Goal: Task Accomplishment & Management: Use online tool/utility

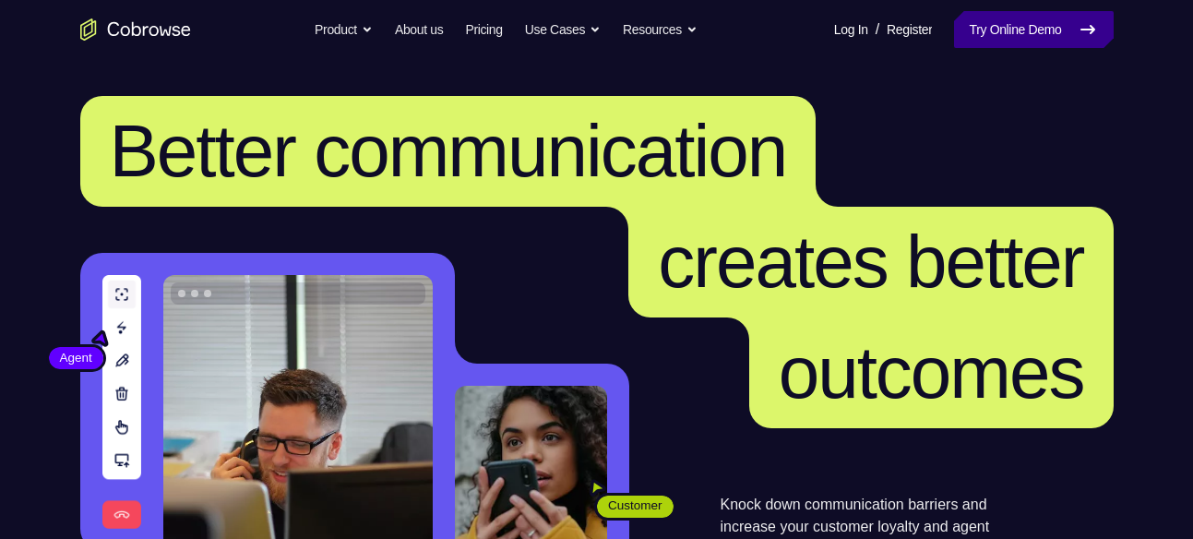
click at [1012, 32] on link "Try Online Demo" at bounding box center [1033, 29] width 159 height 37
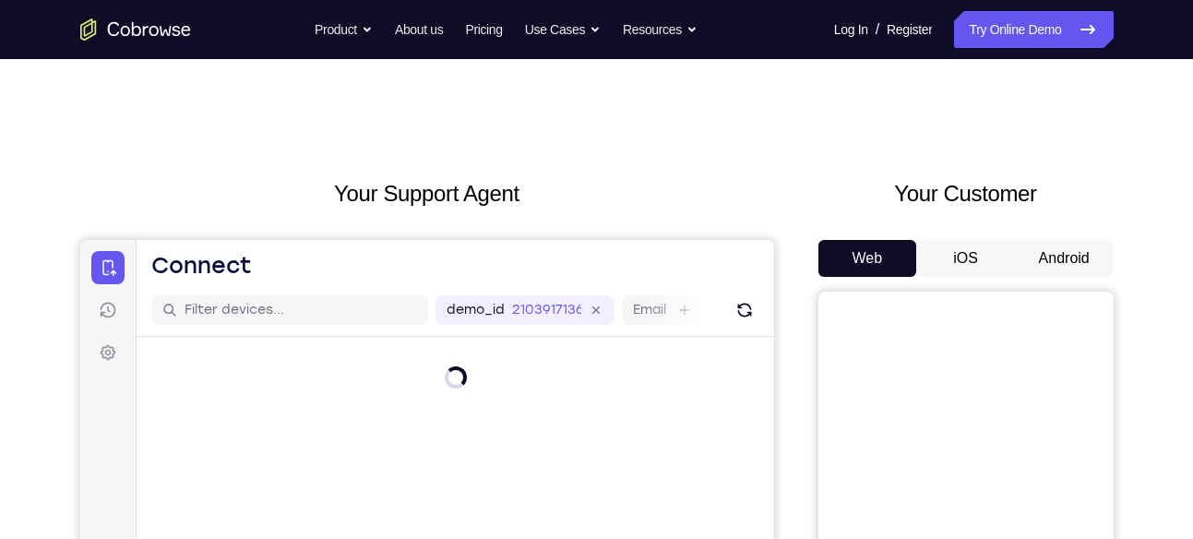
scroll to position [121, 0]
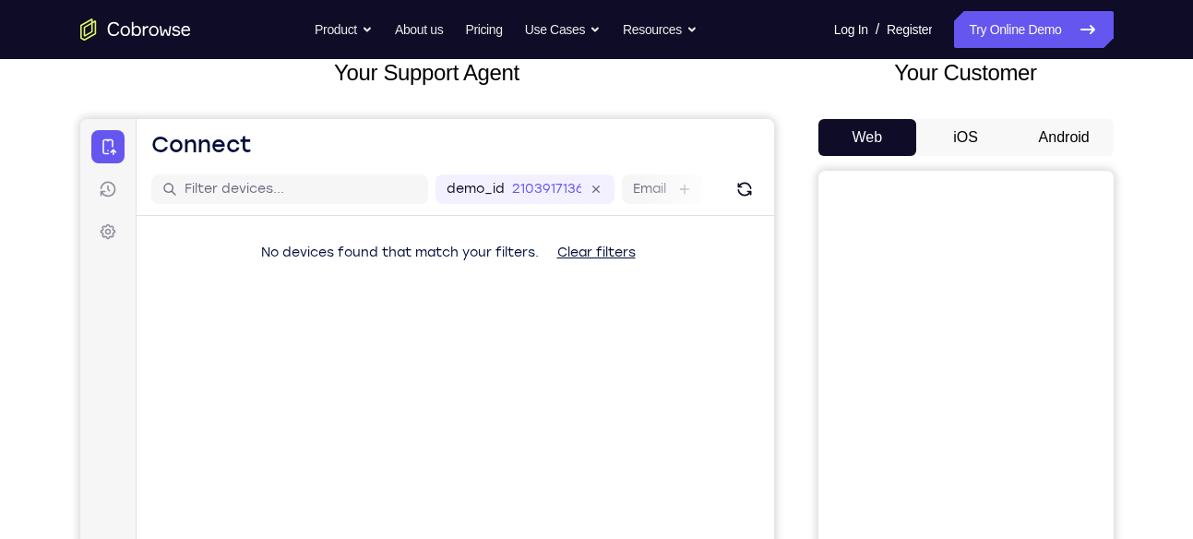
click at [1066, 142] on button "Android" at bounding box center [1064, 137] width 99 height 37
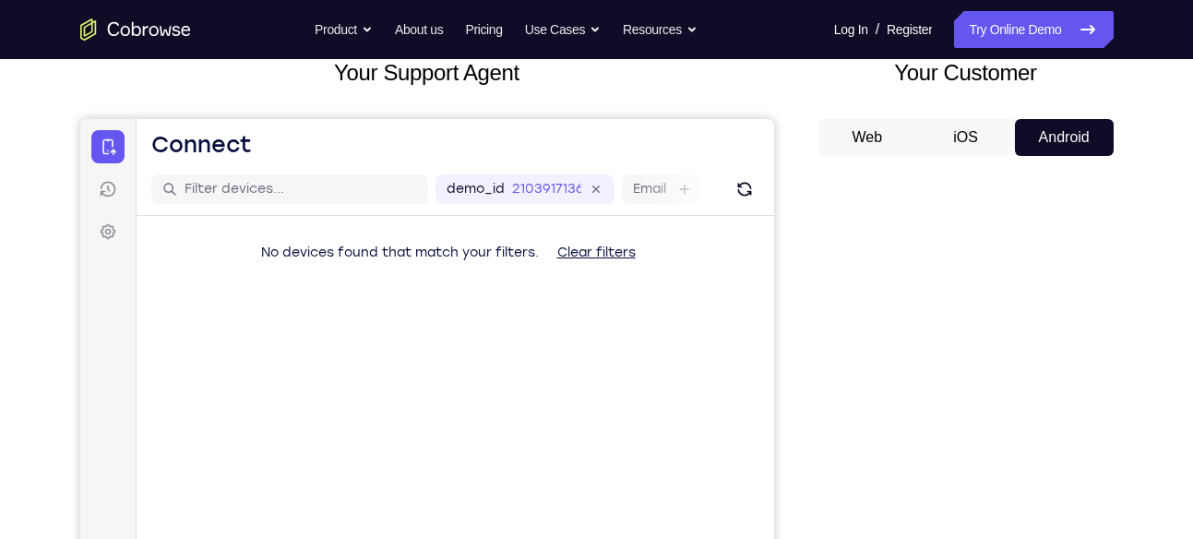
drag, startPoint x: 1113, startPoint y: 12, endPoint x: 760, endPoint y: 76, distance: 358.2
click at [760, 76] on h2 "Your Support Agent" at bounding box center [427, 72] width 694 height 33
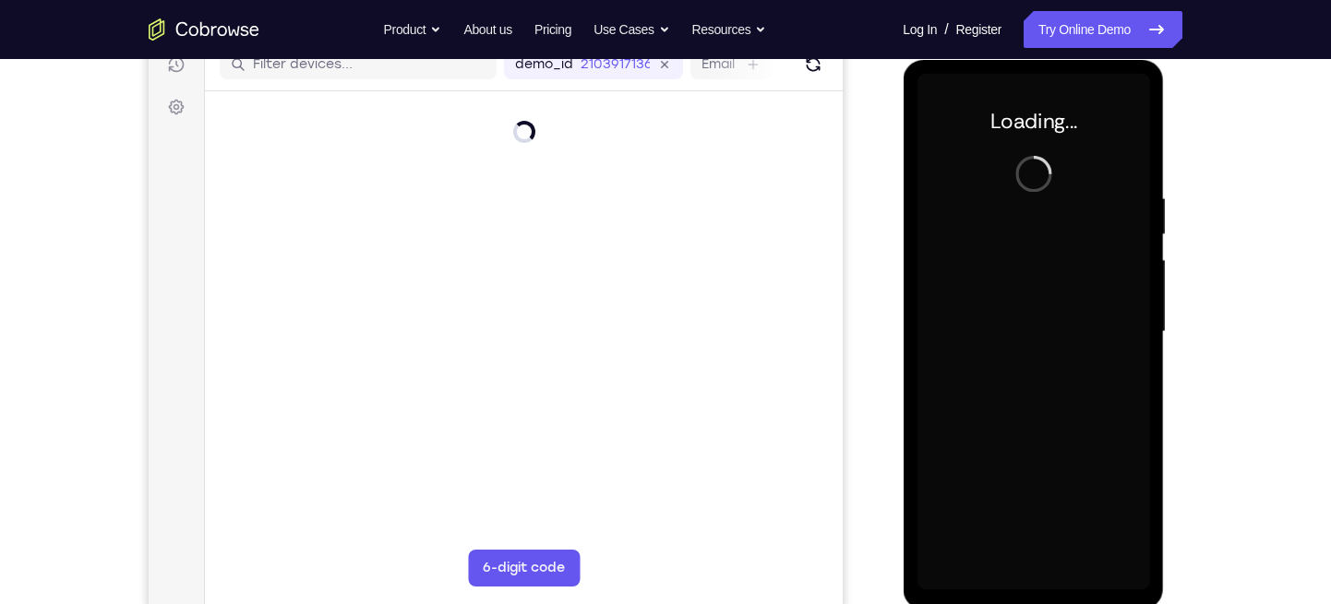
scroll to position [243, 0]
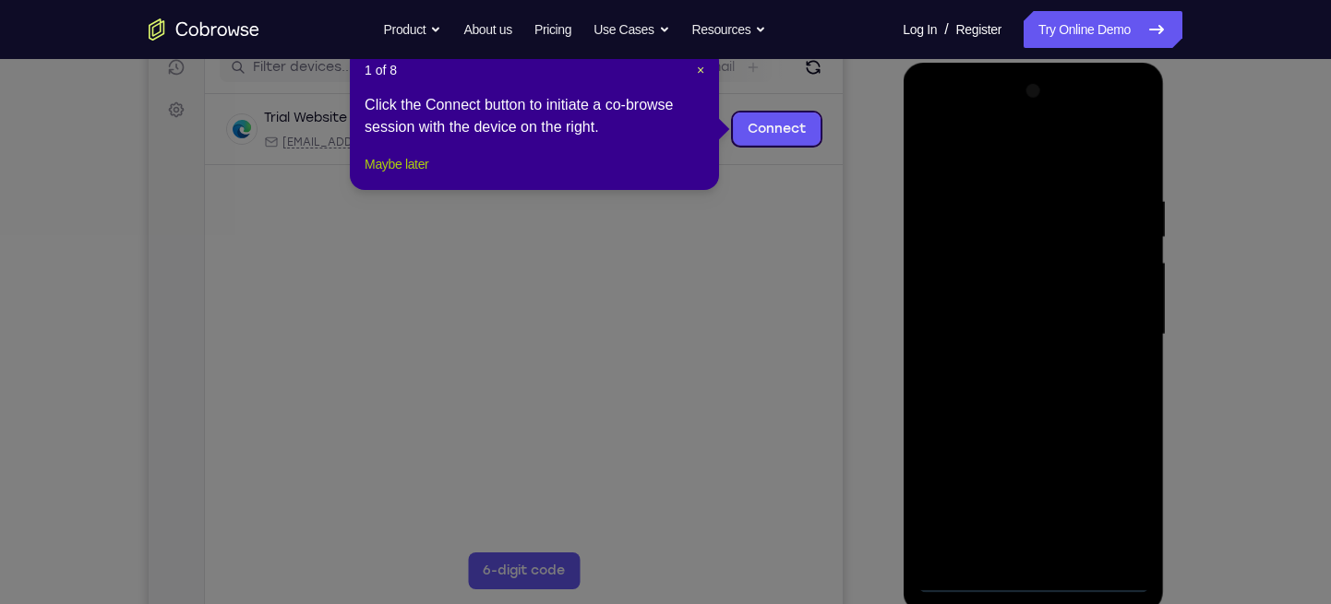
click at [375, 175] on button "Maybe later" at bounding box center [396, 164] width 64 height 22
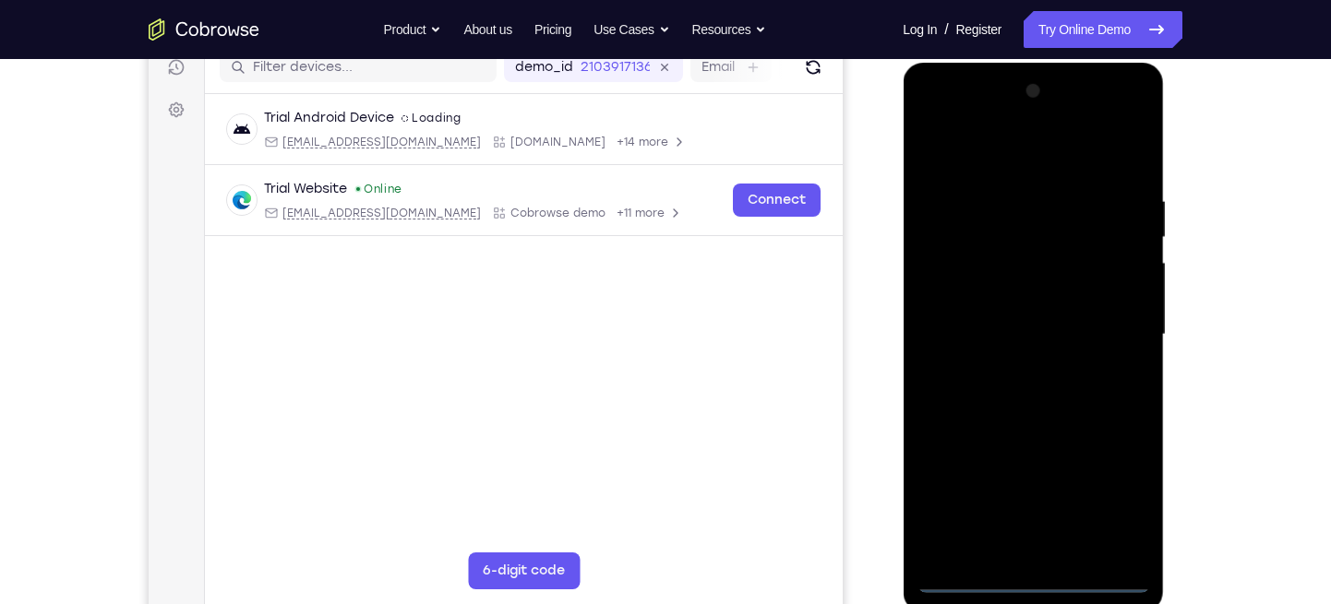
click at [1031, 538] on div at bounding box center [1032, 335] width 233 height 517
click at [1028, 538] on div at bounding box center [1032, 335] width 233 height 517
click at [1117, 502] on div at bounding box center [1032, 335] width 233 height 517
click at [970, 161] on div at bounding box center [1032, 335] width 233 height 517
click at [1123, 328] on div at bounding box center [1032, 335] width 233 height 517
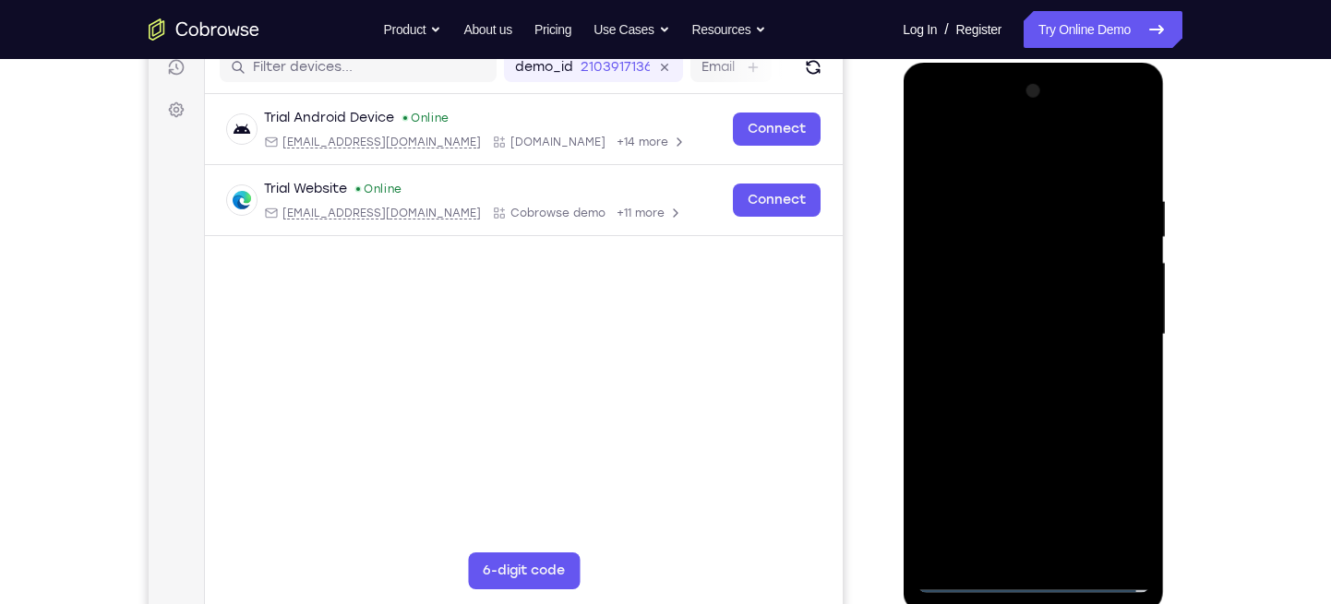
click at [1009, 367] on div at bounding box center [1032, 335] width 233 height 517
click at [1025, 319] on div at bounding box center [1032, 335] width 233 height 517
click at [1007, 290] on div at bounding box center [1032, 335] width 233 height 517
click at [961, 333] on div at bounding box center [1032, 335] width 233 height 517
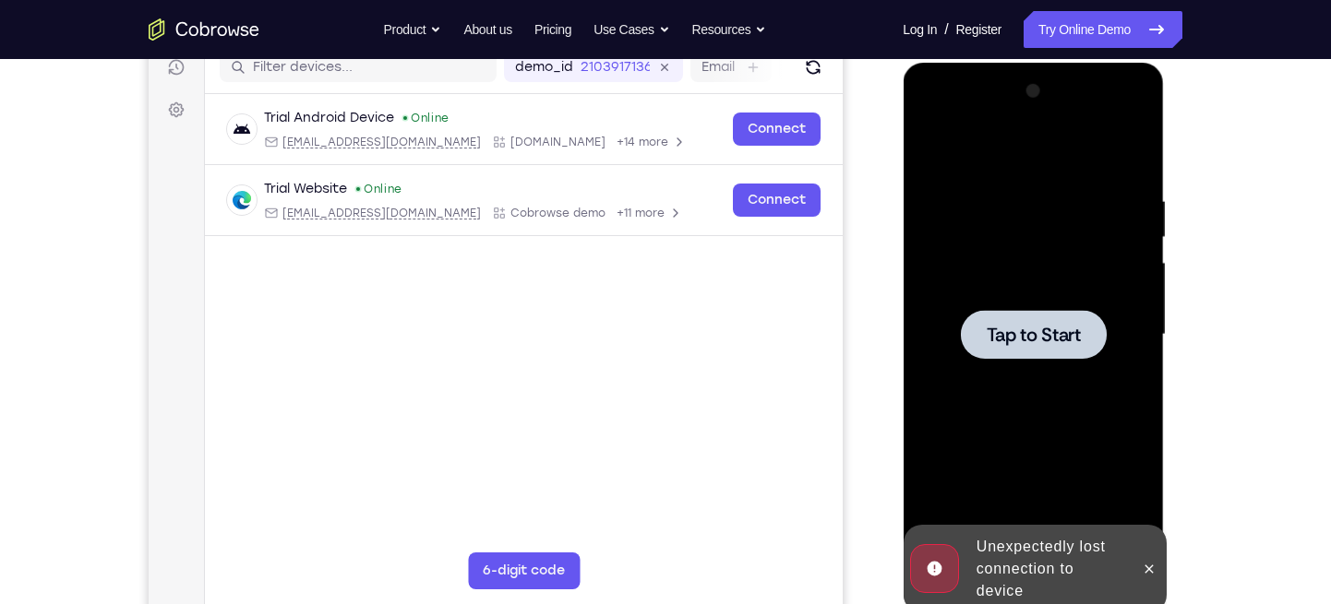
click at [1037, 363] on div at bounding box center [1032, 335] width 233 height 517
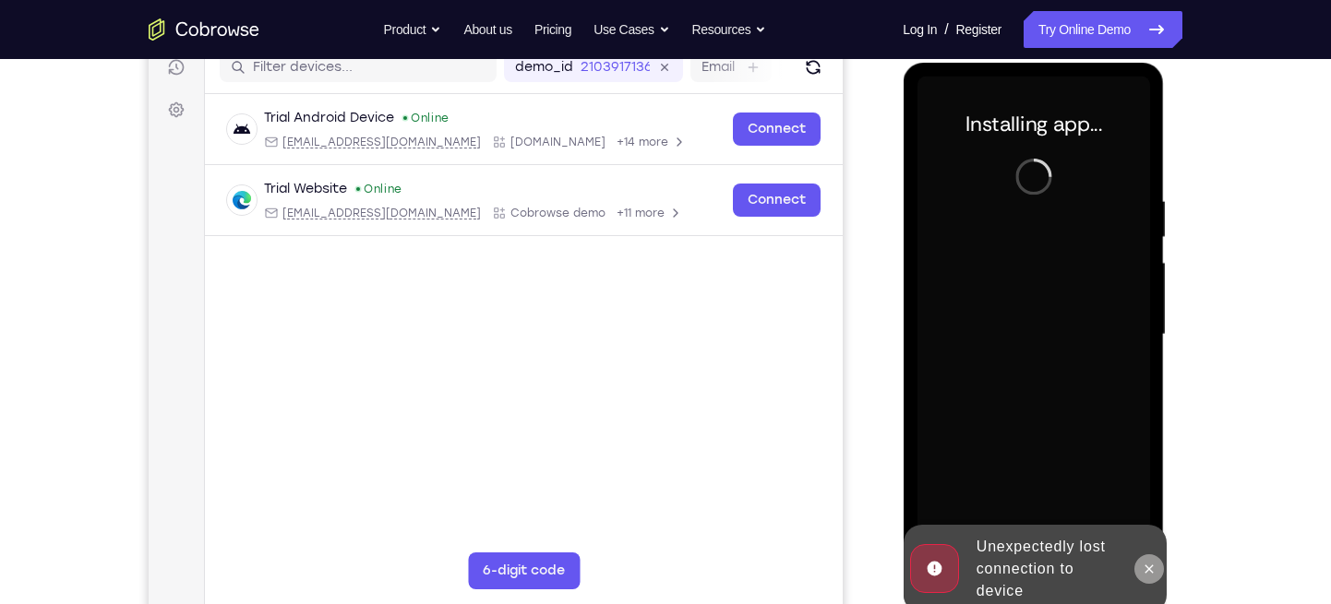
click at [1148, 538] on icon at bounding box center [1148, 569] width 15 height 15
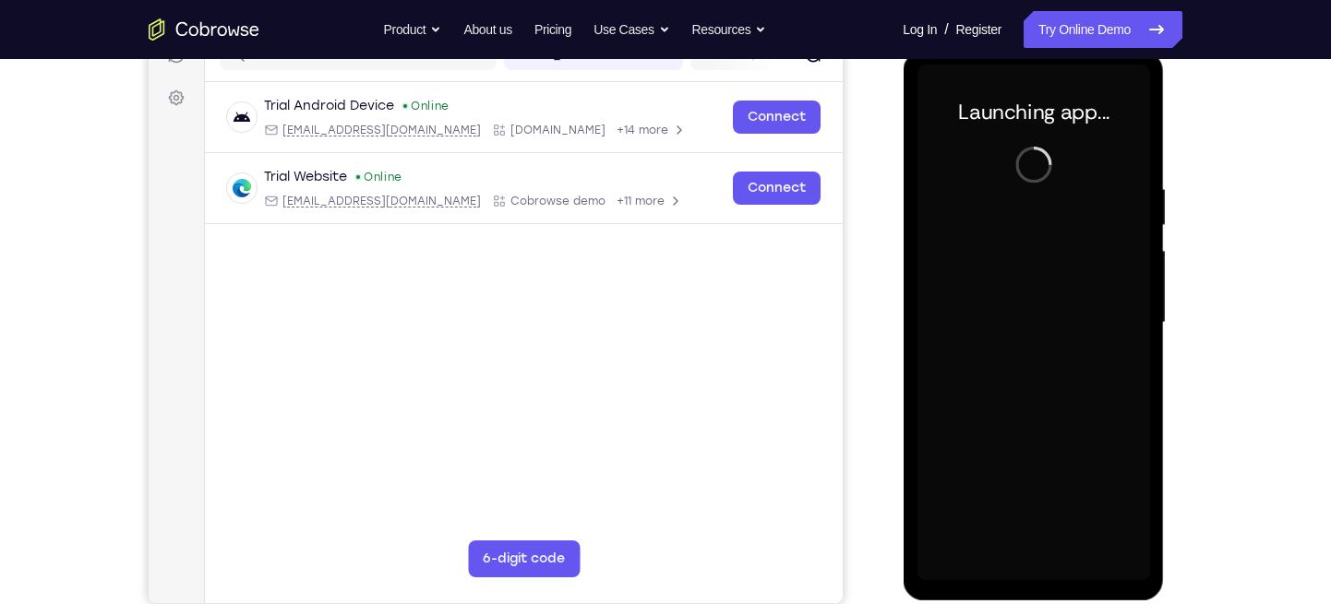
scroll to position [257, 0]
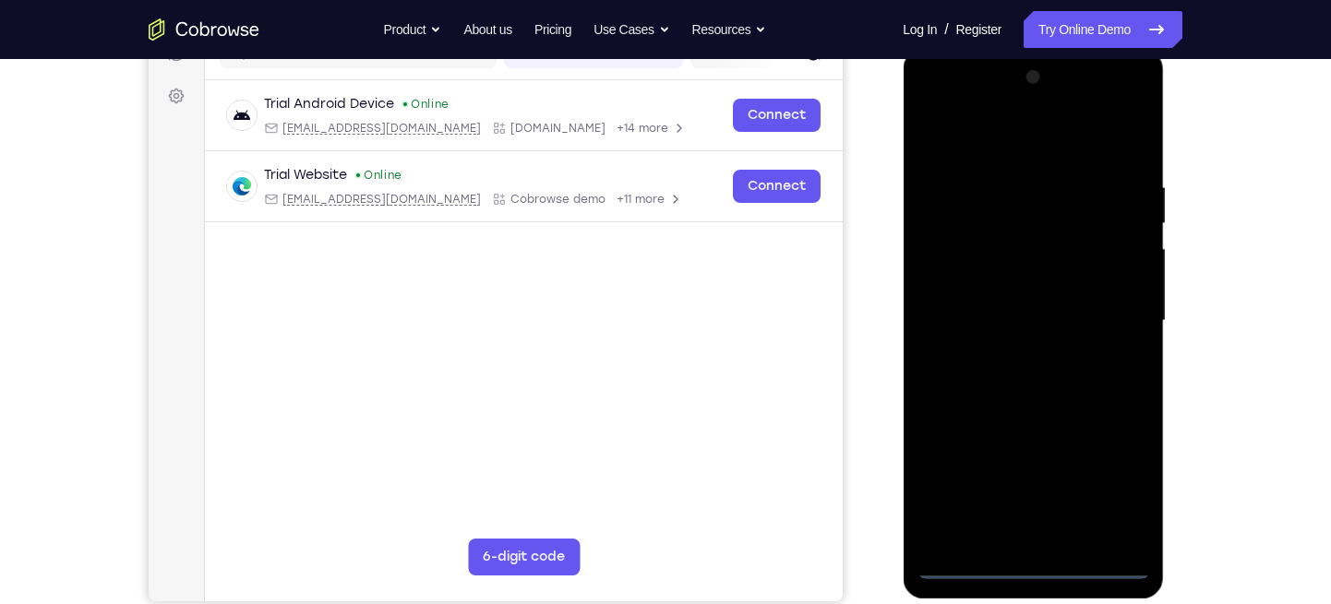
click at [1033, 538] on div at bounding box center [1032, 321] width 233 height 517
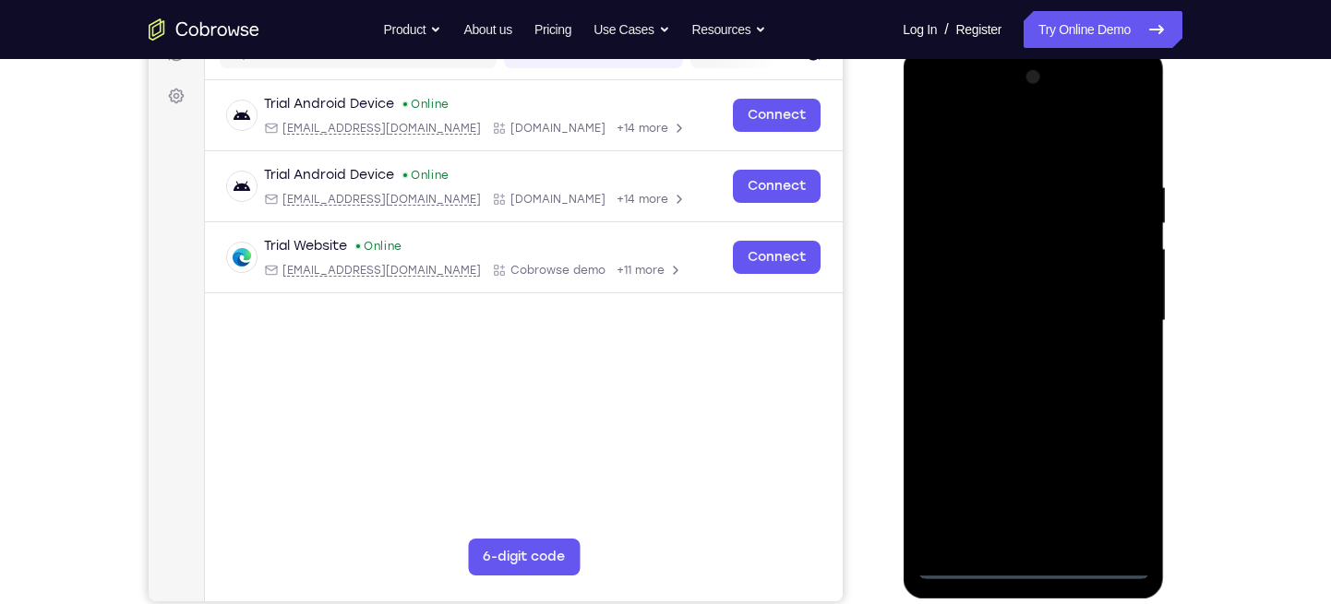
click at [1116, 495] on div at bounding box center [1032, 321] width 233 height 517
click at [994, 131] on div at bounding box center [1032, 321] width 233 height 517
click at [1118, 309] on div at bounding box center [1032, 321] width 233 height 517
click at [1058, 536] on div at bounding box center [1032, 321] width 233 height 517
click at [985, 275] on div at bounding box center [1032, 321] width 233 height 517
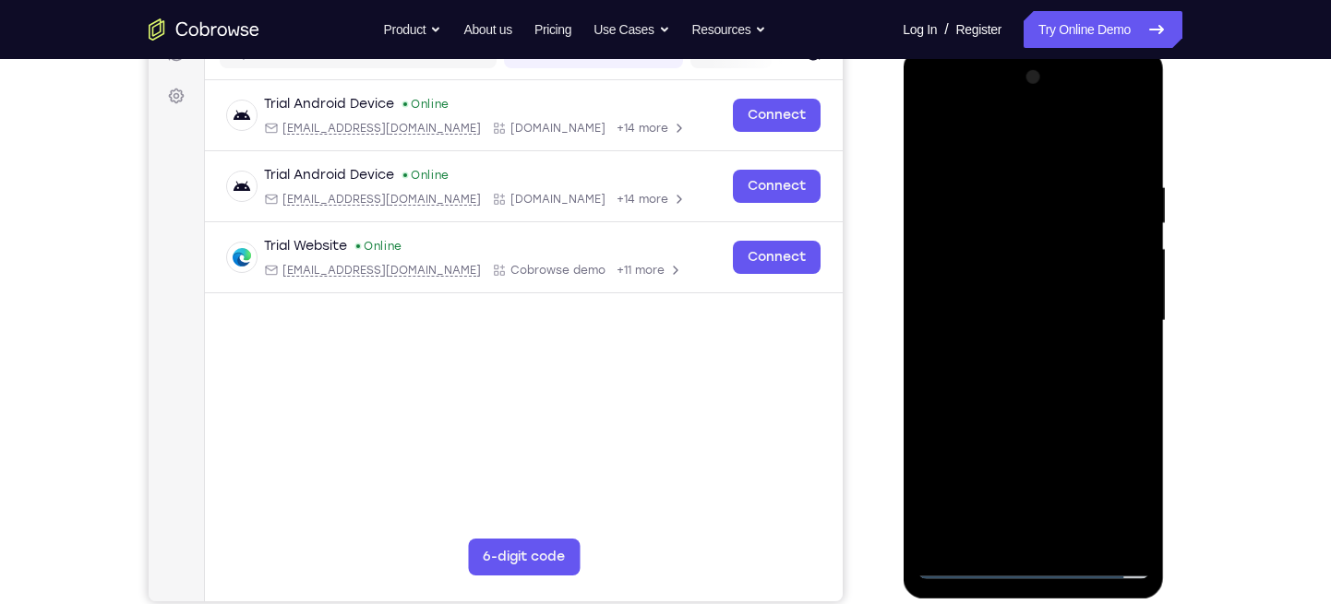
click at [970, 538] on div at bounding box center [1032, 321] width 233 height 517
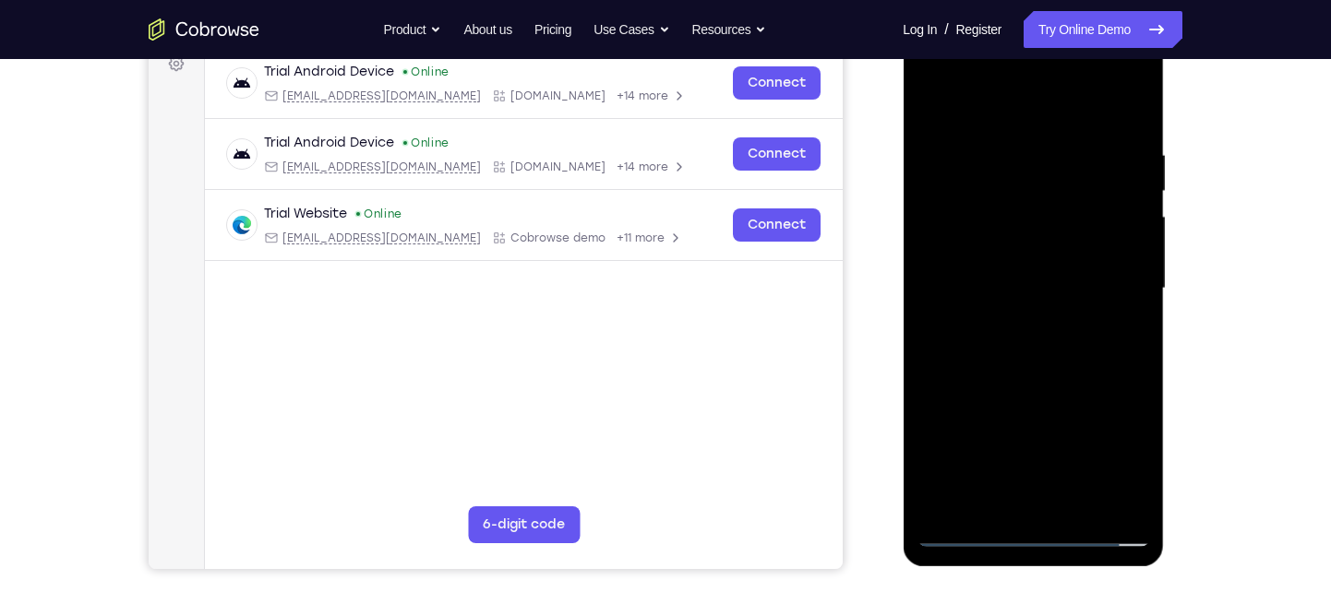
scroll to position [287, 0]
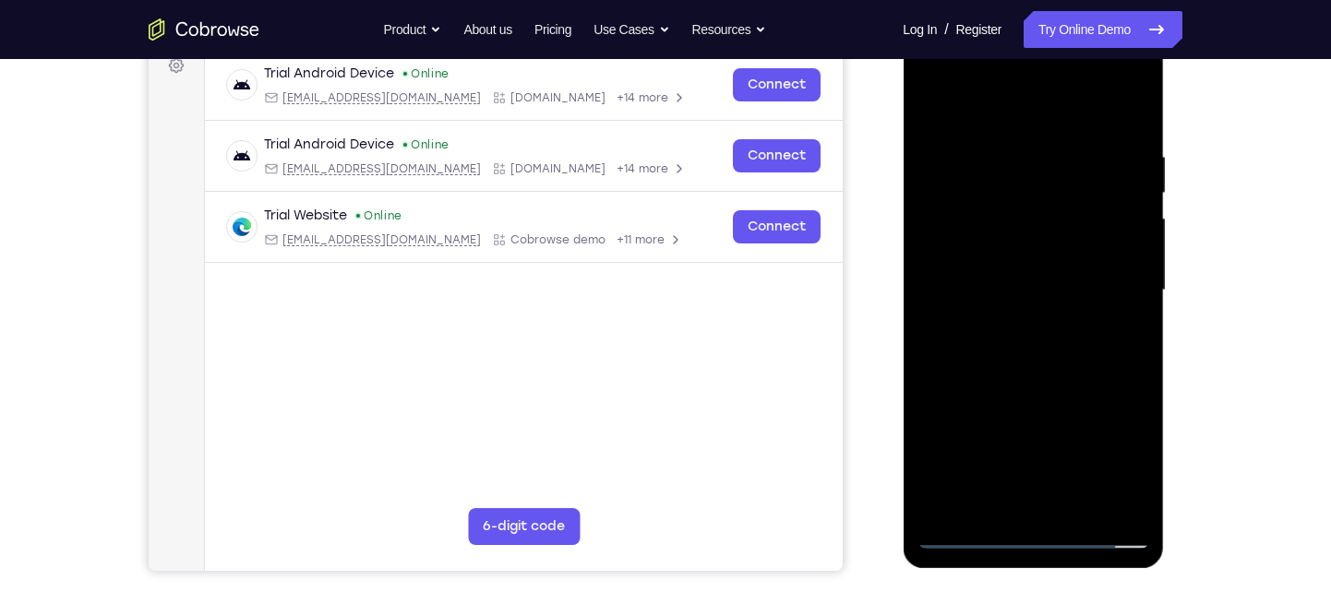
click at [1037, 246] on div at bounding box center [1032, 290] width 233 height 517
click at [1133, 363] on div at bounding box center [1032, 290] width 233 height 517
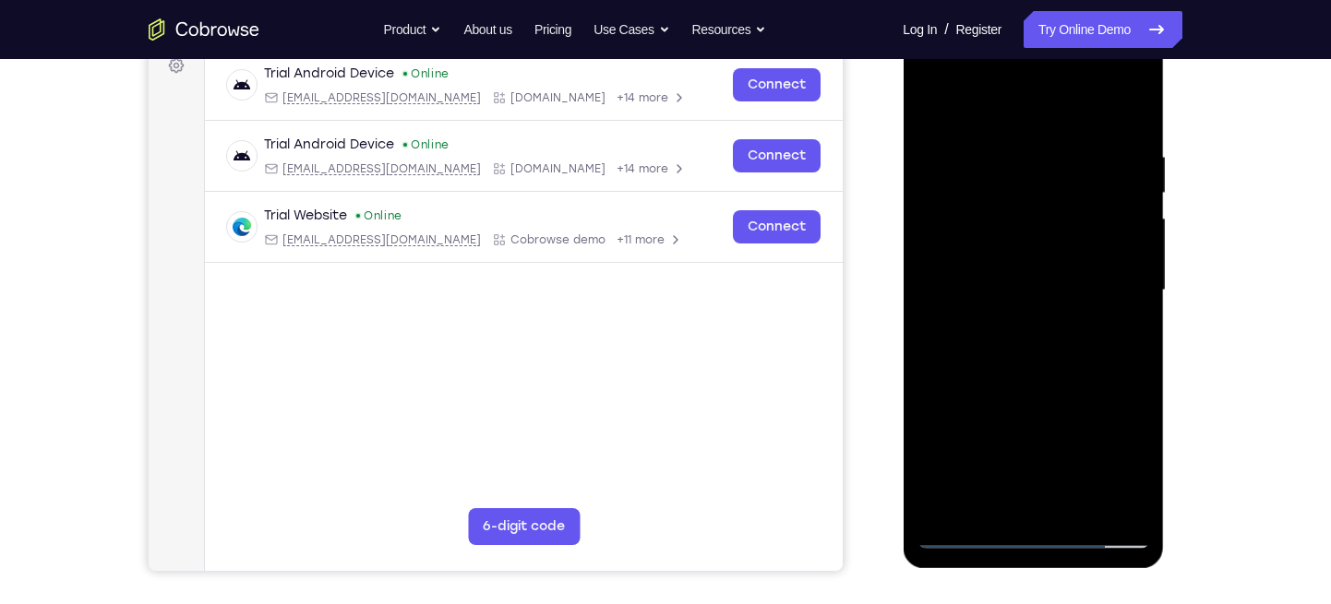
click at [1133, 363] on div at bounding box center [1032, 290] width 233 height 517
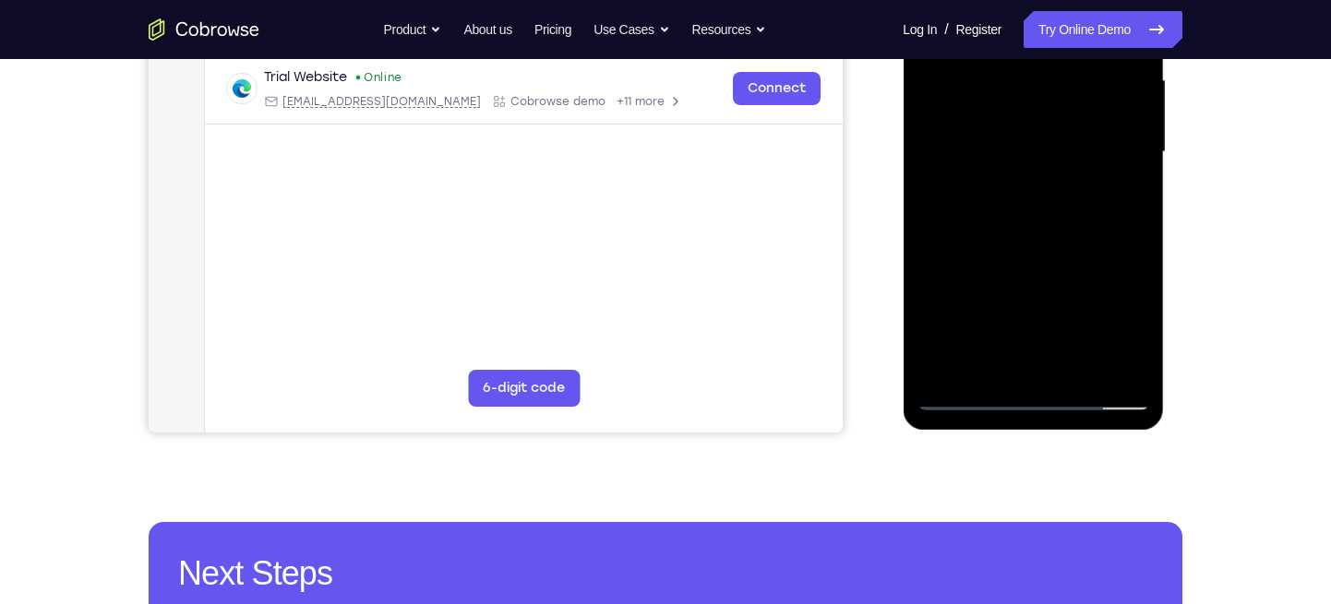
scroll to position [450, 0]
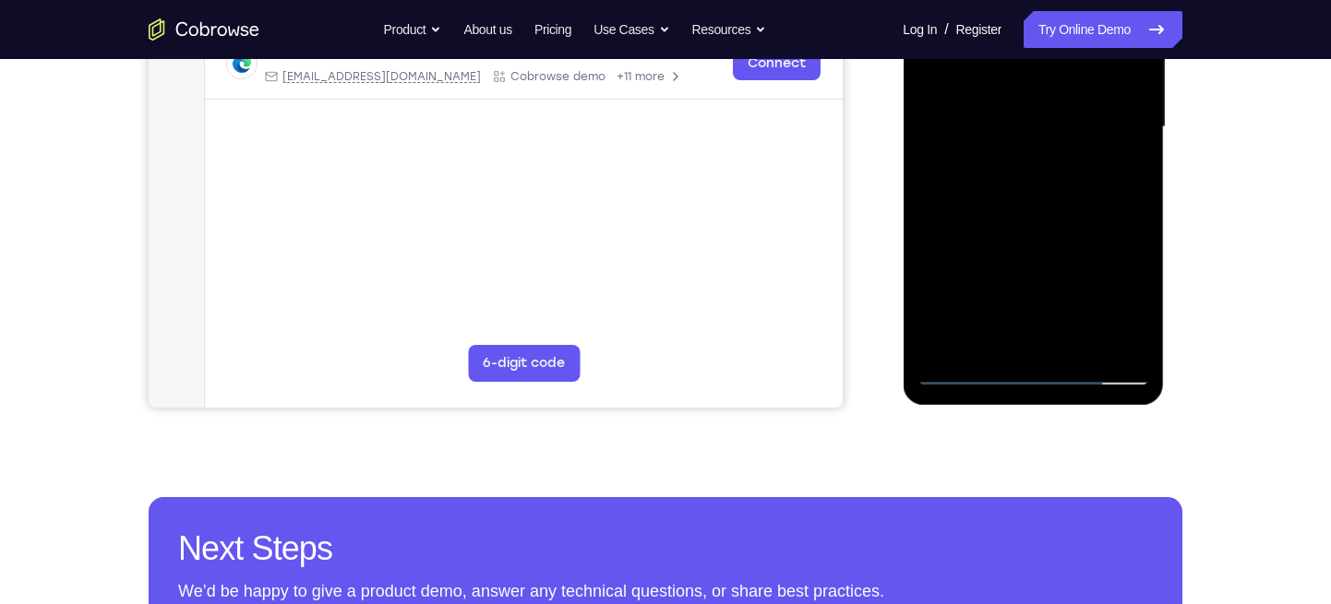
click at [1077, 345] on div at bounding box center [1032, 127] width 233 height 517
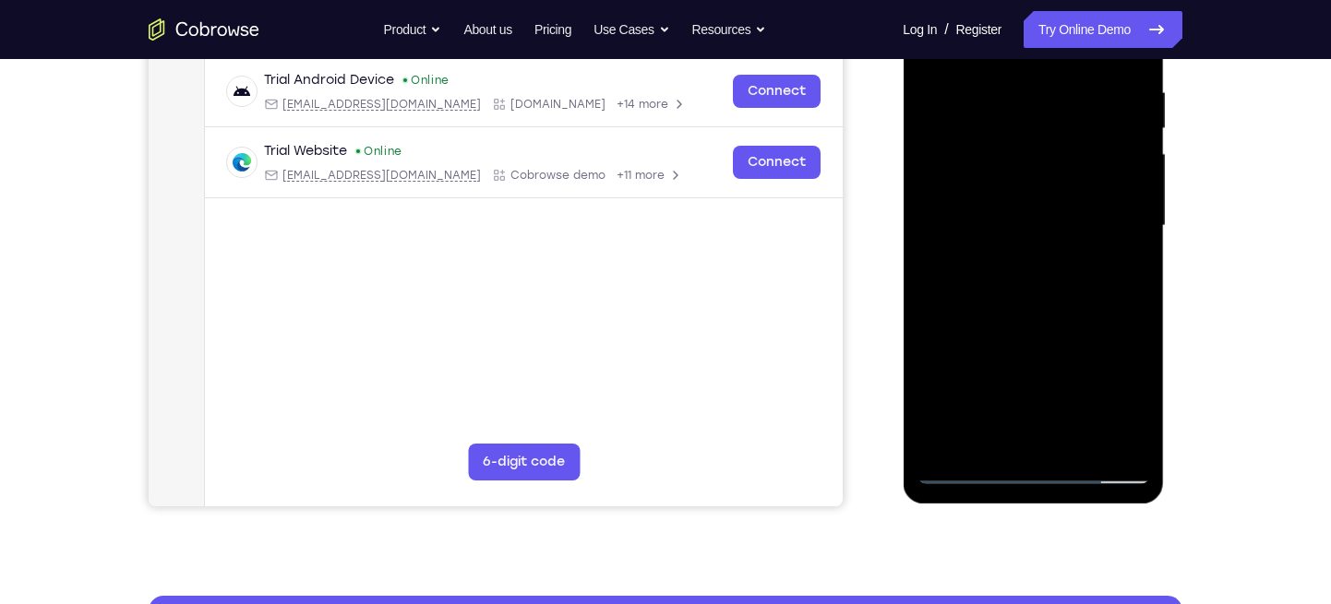
scroll to position [351, 0]
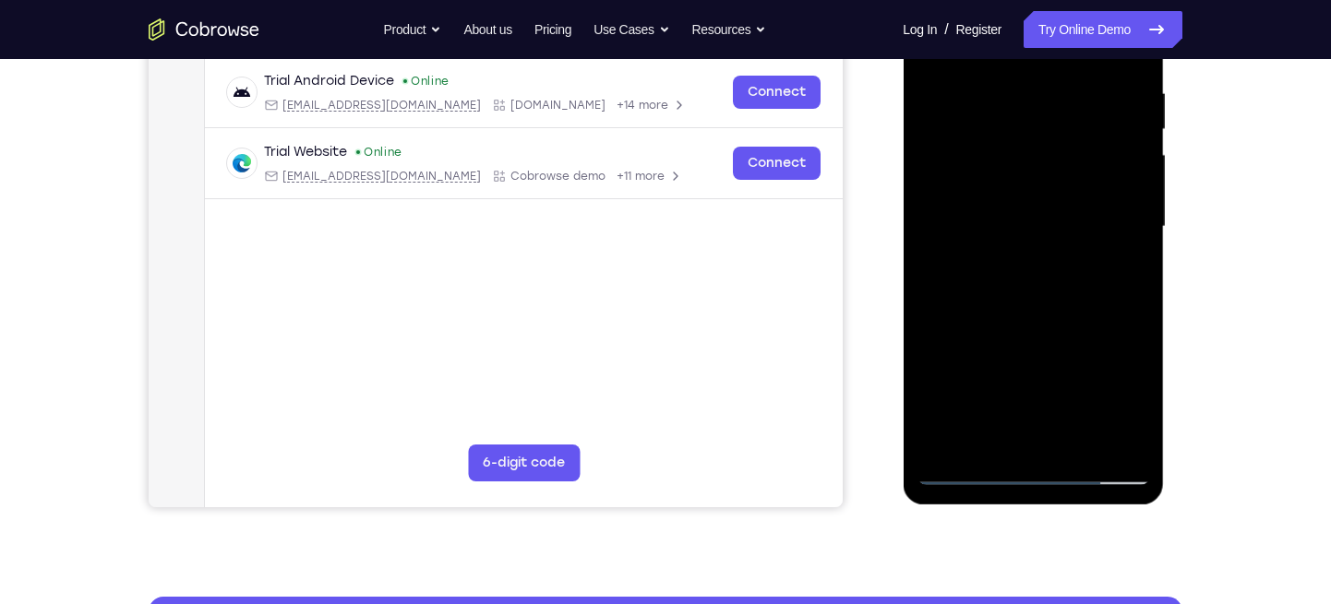
click at [1060, 325] on div at bounding box center [1032, 227] width 233 height 517
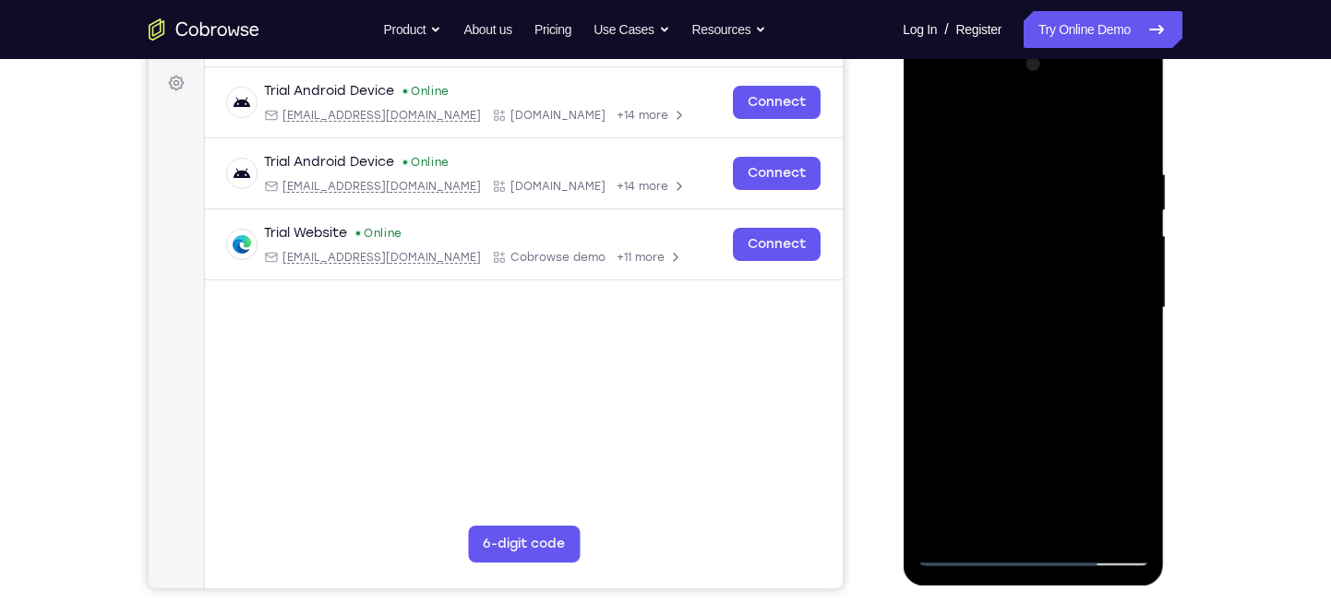
scroll to position [269, 0]
click at [1052, 292] on div at bounding box center [1032, 309] width 233 height 517
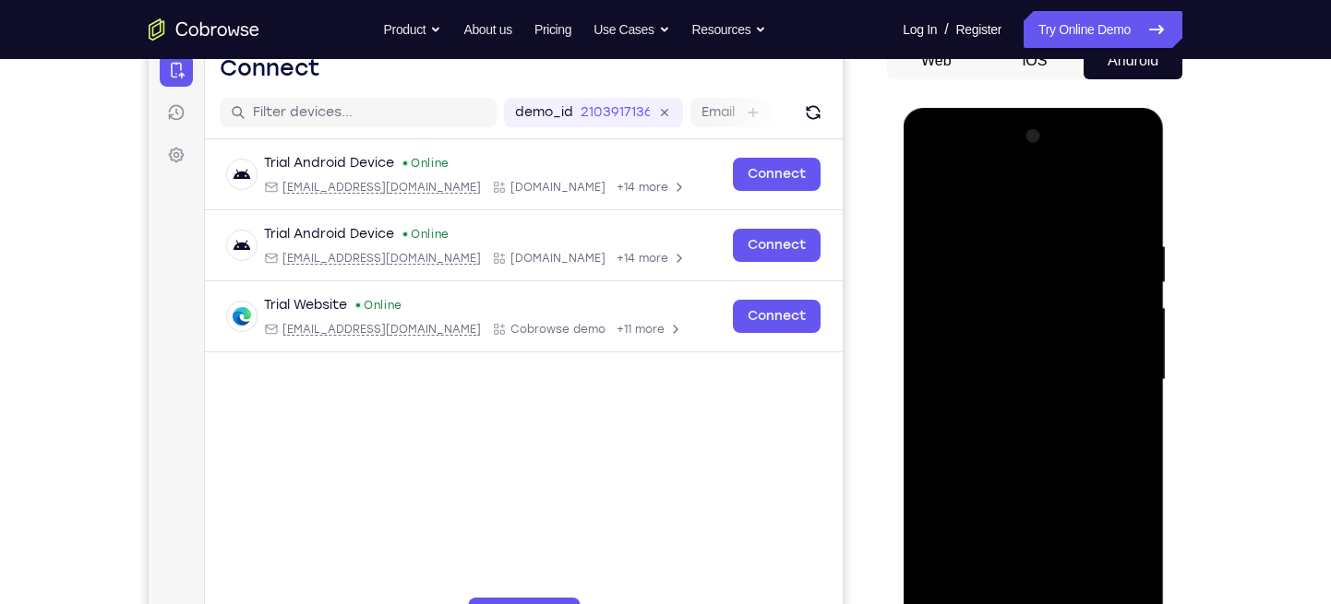
scroll to position [194, 0]
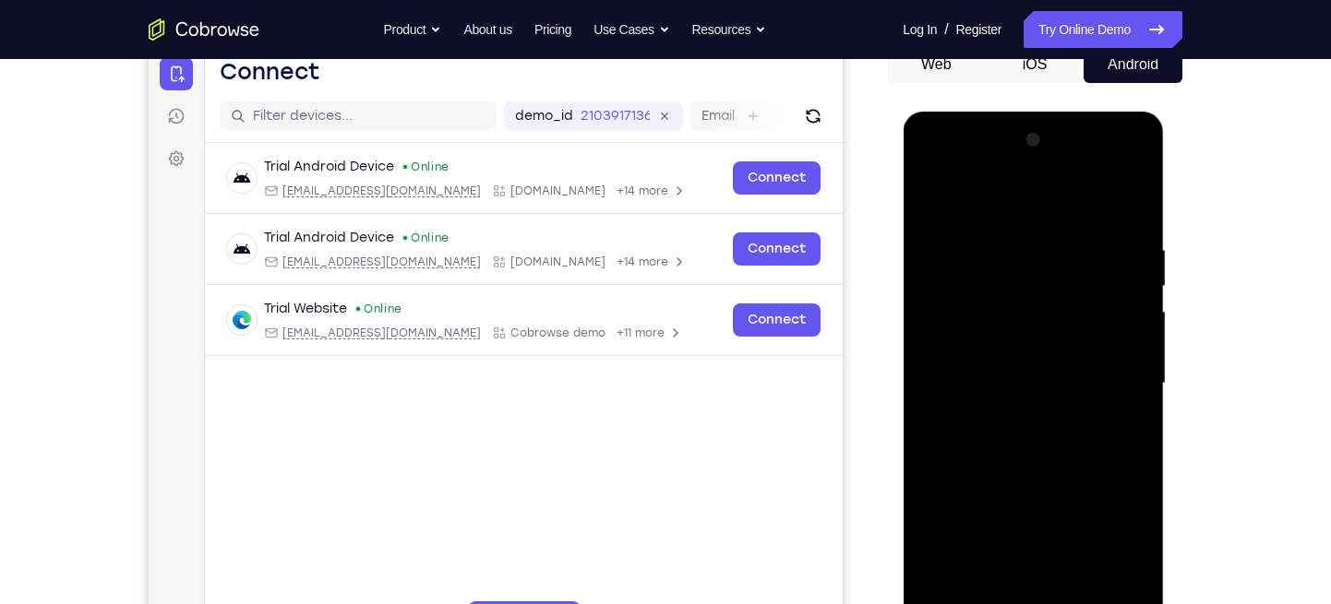
click at [930, 199] on div at bounding box center [1032, 383] width 233 height 517
click at [937, 203] on div at bounding box center [1032, 383] width 233 height 517
click at [1129, 193] on div at bounding box center [1032, 383] width 233 height 517
click at [1133, 196] on div at bounding box center [1032, 383] width 233 height 517
click at [1053, 233] on div at bounding box center [1032, 383] width 233 height 517
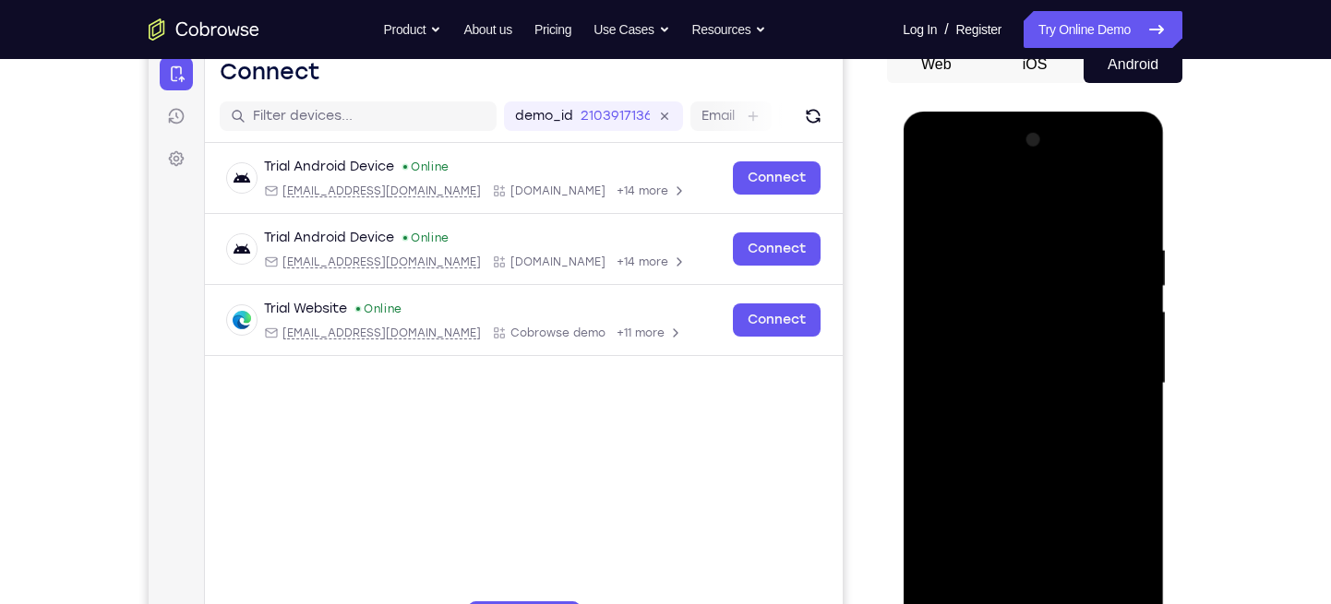
click at [973, 230] on div at bounding box center [1032, 383] width 233 height 517
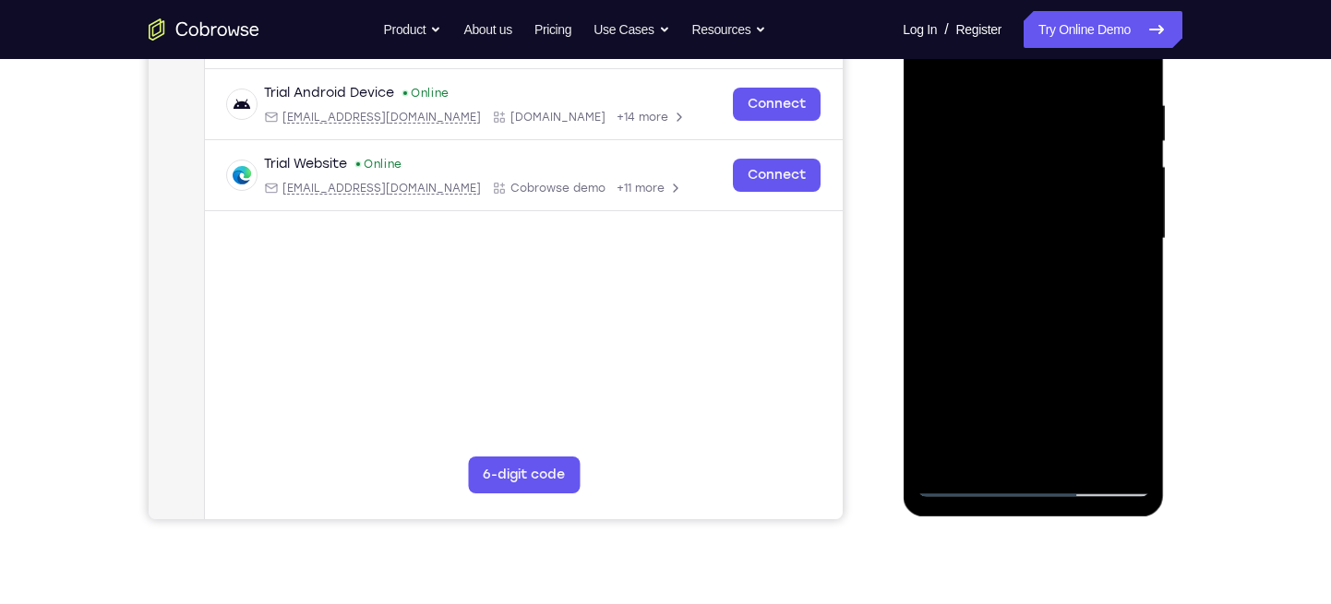
scroll to position [361, 0]
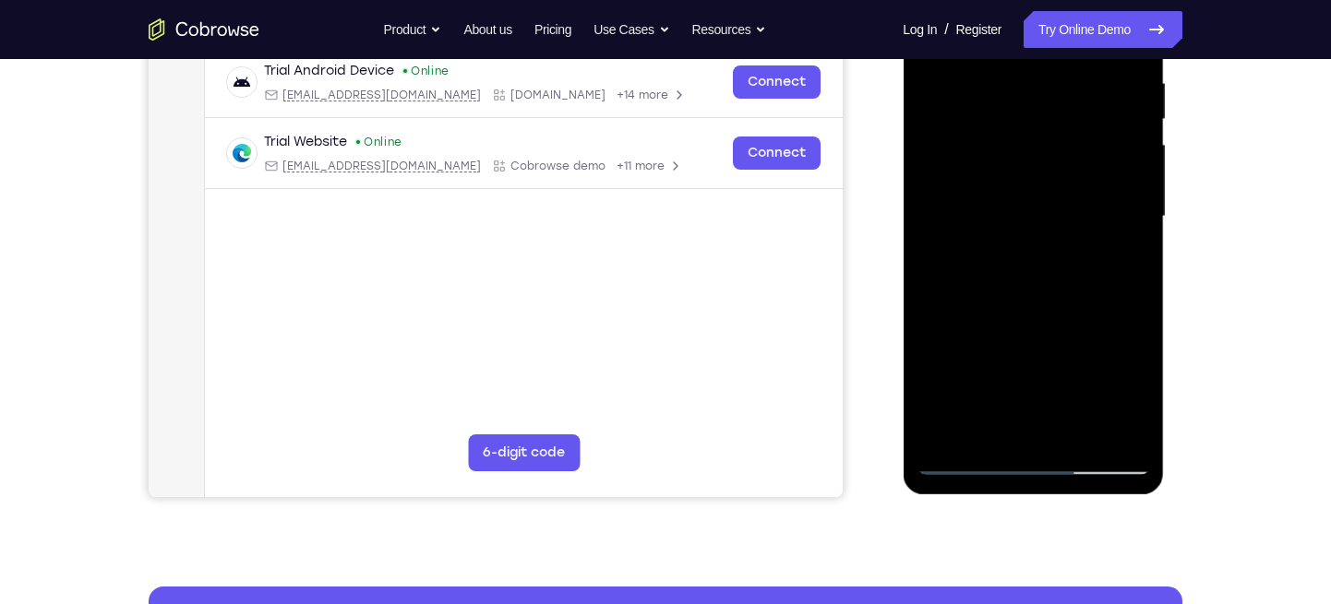
click at [941, 434] on div at bounding box center [1032, 216] width 233 height 517
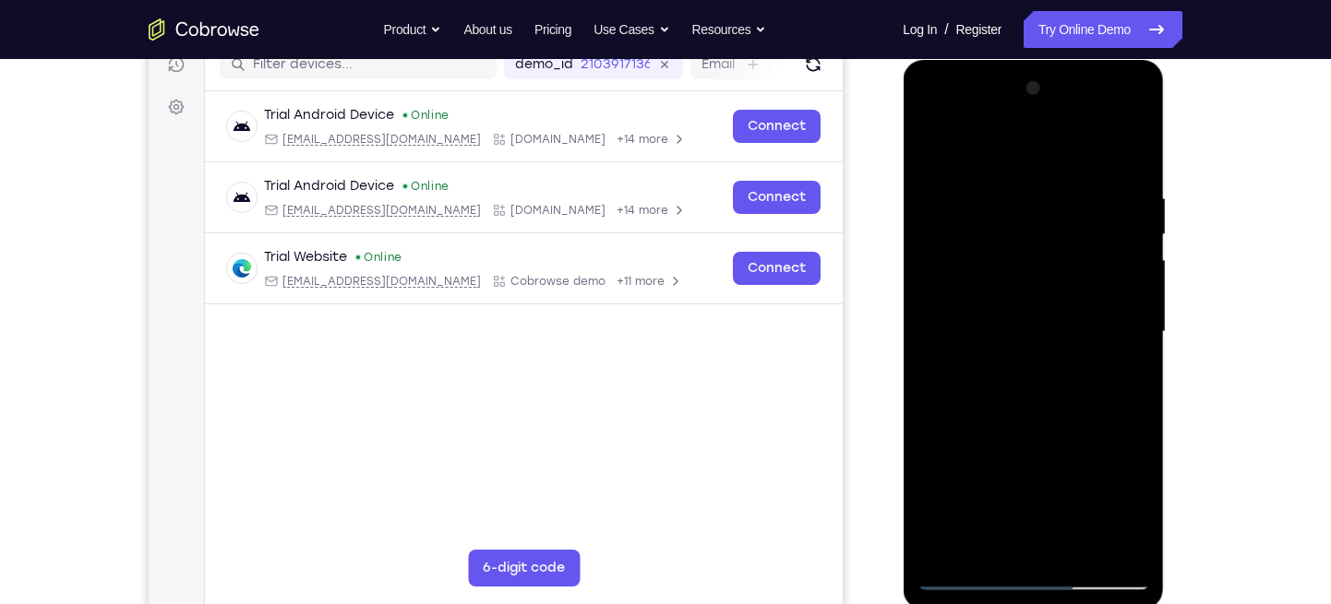
scroll to position [245, 0]
click at [985, 170] on div at bounding box center [1032, 333] width 233 height 517
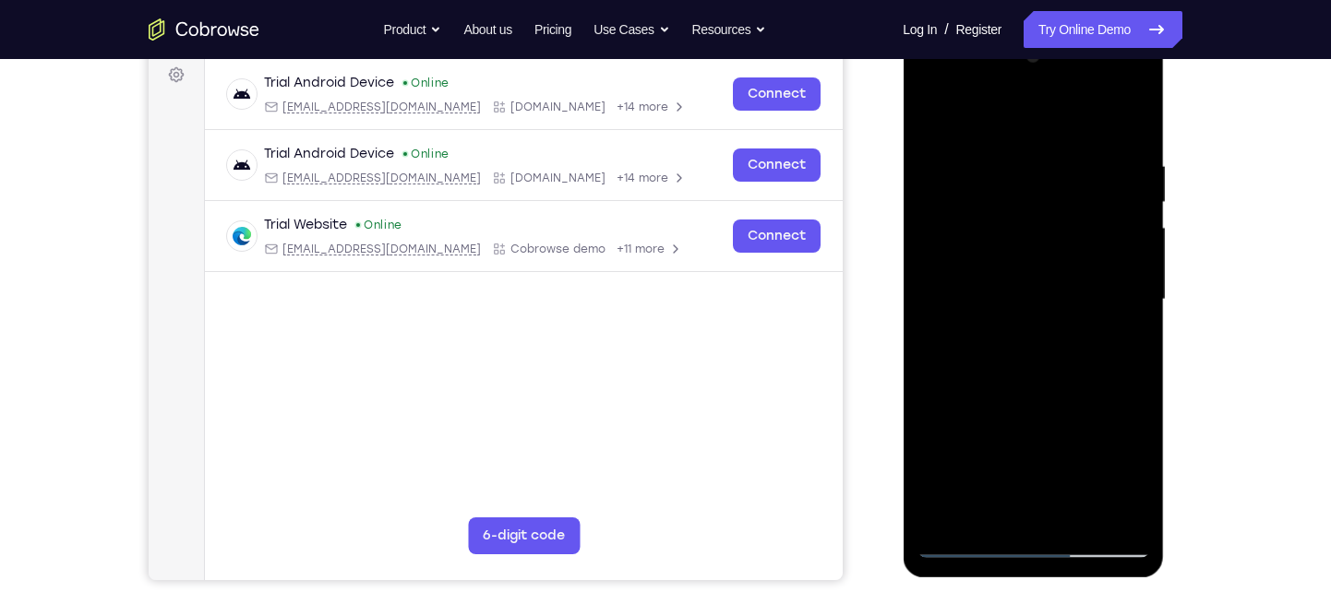
scroll to position [279, 0]
click at [1124, 316] on div at bounding box center [1032, 299] width 233 height 517
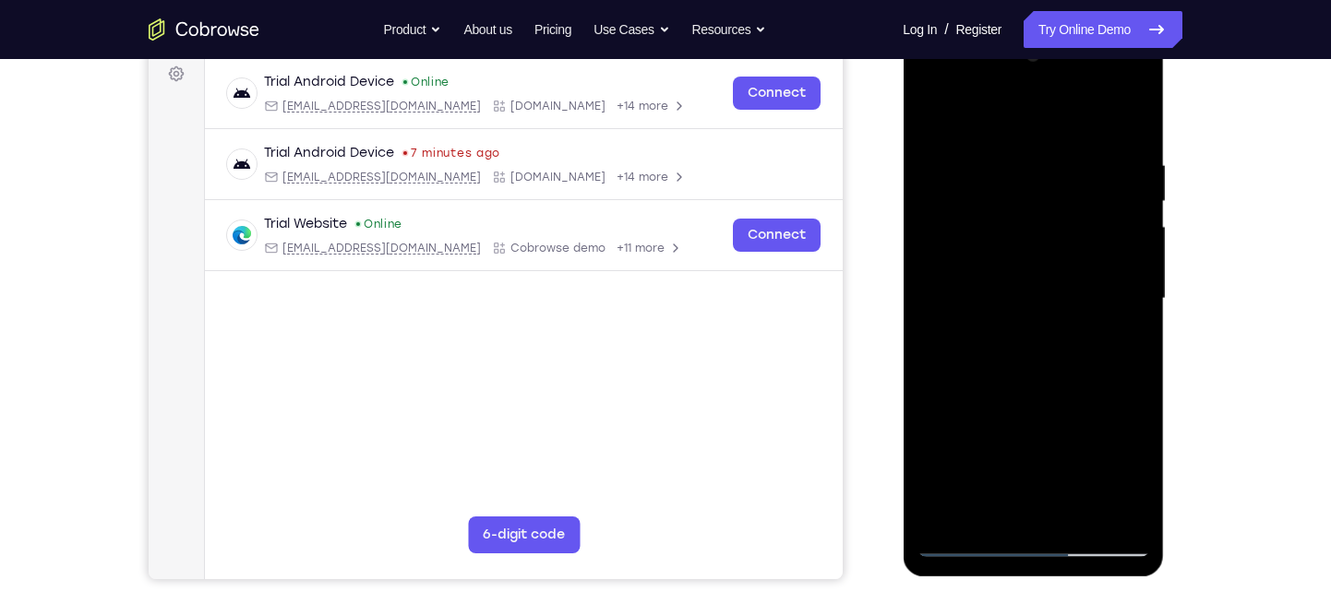
click at [1124, 316] on div at bounding box center [1032, 299] width 233 height 517
click at [1098, 348] on div at bounding box center [1032, 299] width 233 height 517
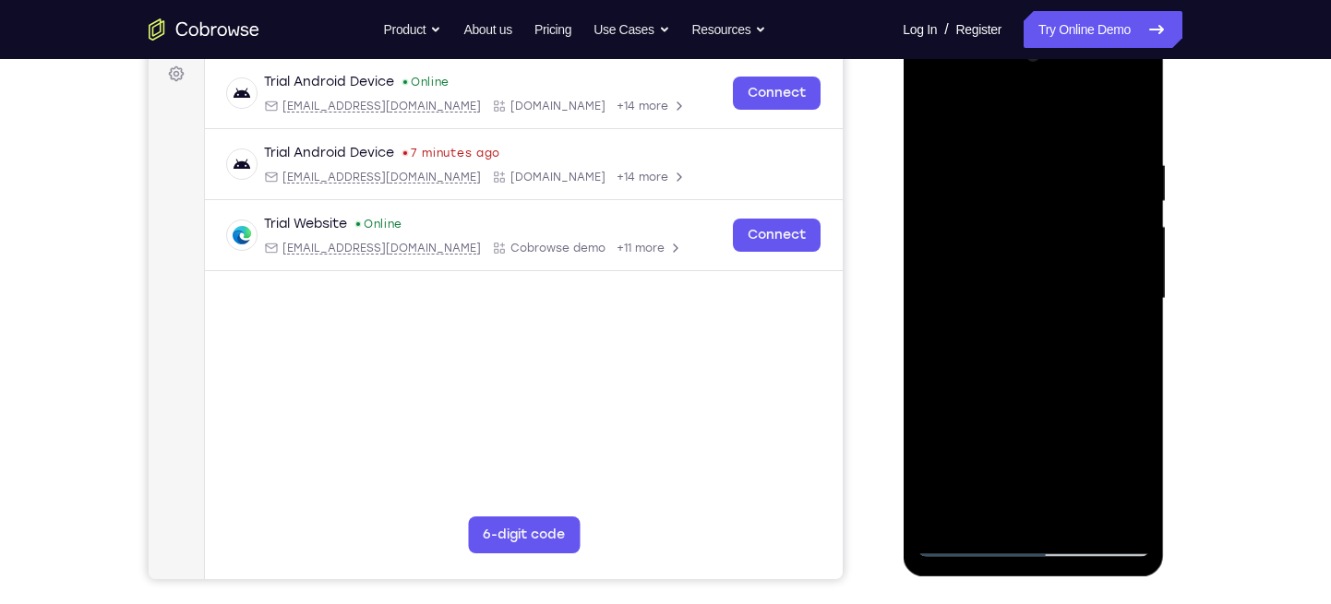
click at [1098, 348] on div at bounding box center [1032, 299] width 233 height 517
click at [1116, 337] on div at bounding box center [1032, 299] width 233 height 517
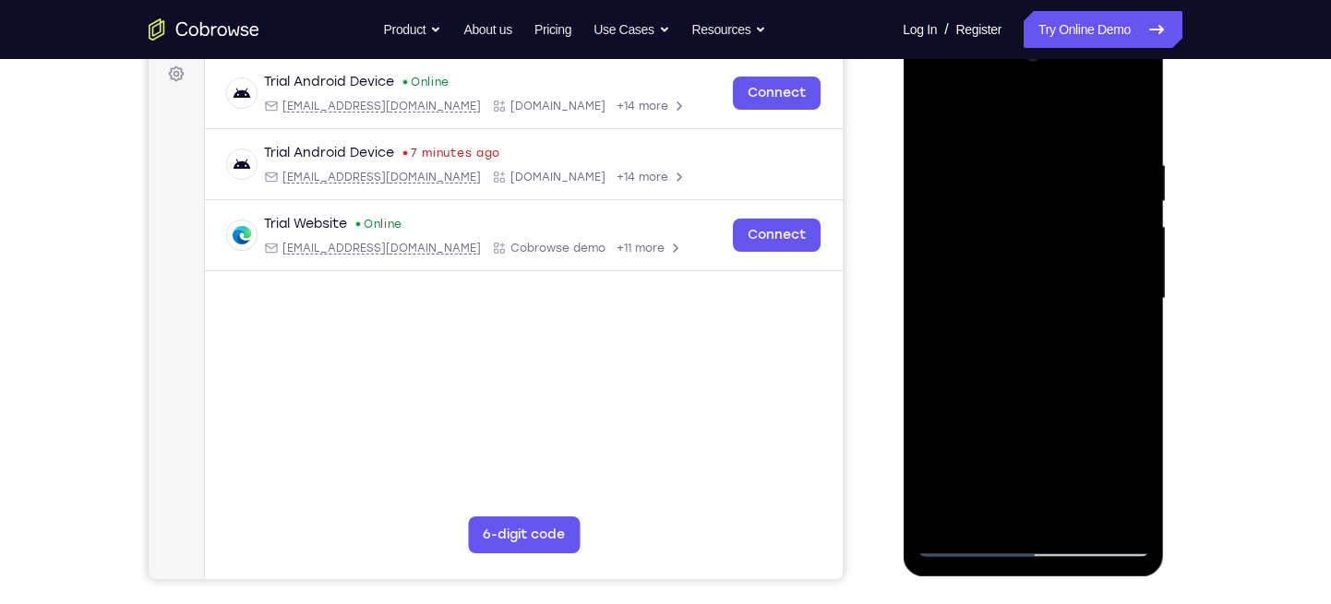
click at [1123, 302] on div at bounding box center [1032, 299] width 233 height 517
click at [1107, 302] on div at bounding box center [1032, 299] width 233 height 517
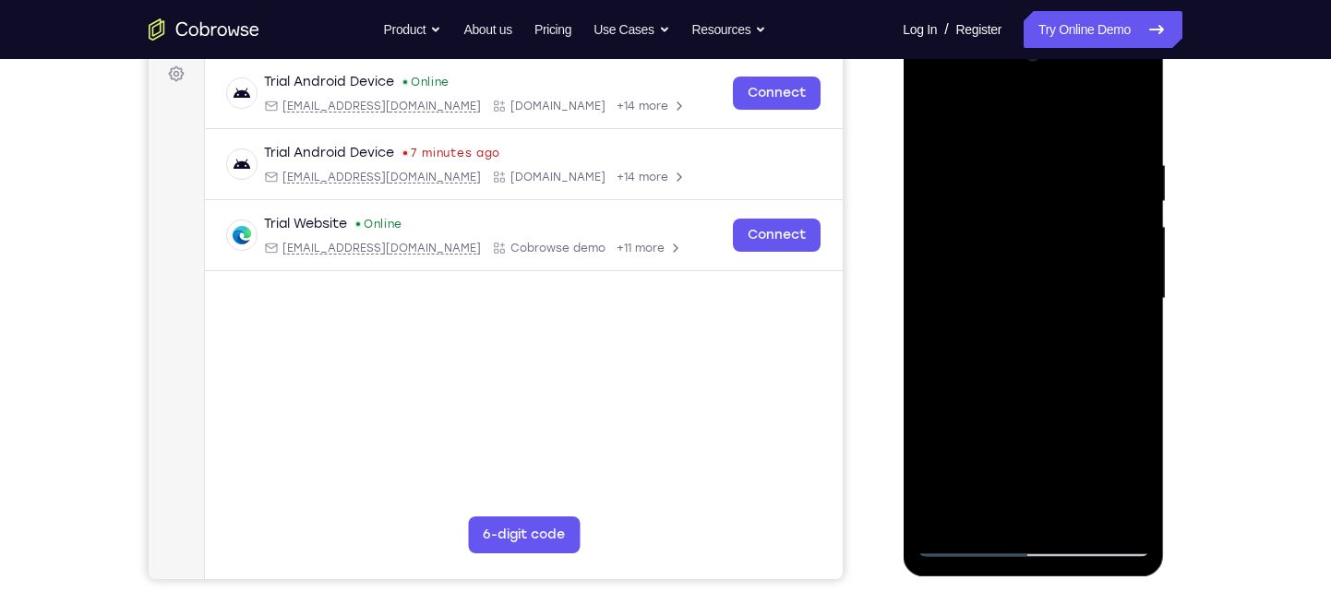
click at [1107, 302] on div at bounding box center [1032, 299] width 233 height 517
click at [1112, 298] on div at bounding box center [1032, 299] width 233 height 517
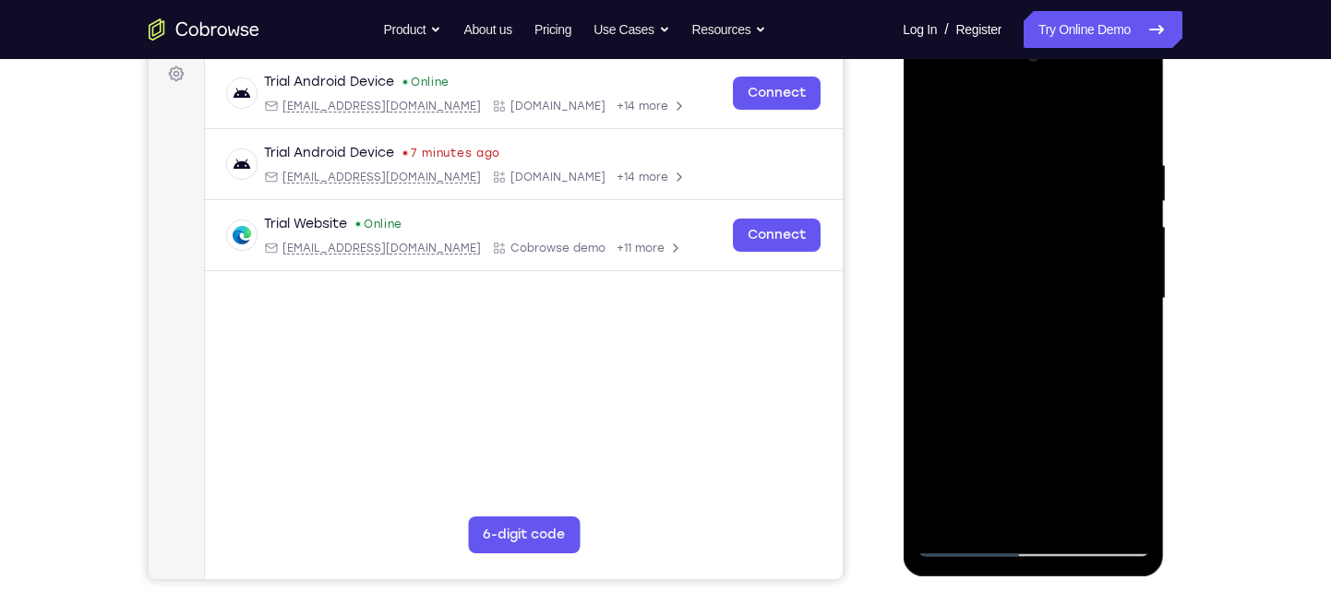
click at [1112, 298] on div at bounding box center [1032, 299] width 233 height 517
click at [1121, 305] on div at bounding box center [1032, 299] width 233 height 517
click at [1116, 299] on div at bounding box center [1032, 299] width 233 height 517
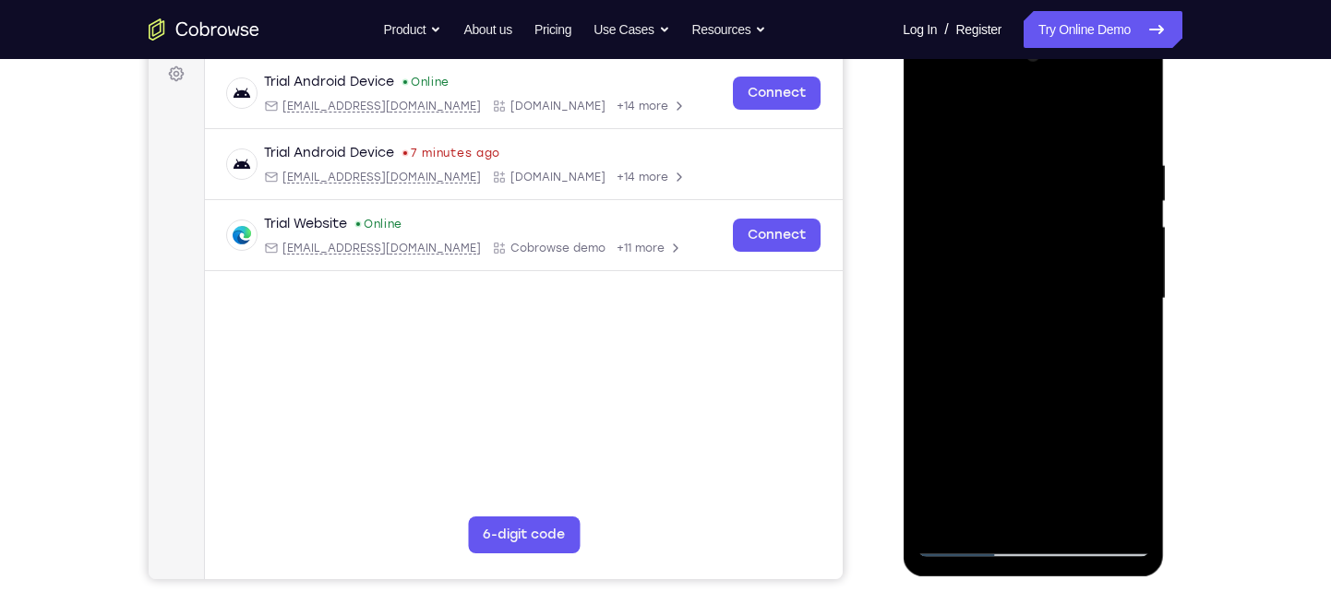
click at [1116, 299] on div at bounding box center [1032, 299] width 233 height 517
click at [1132, 342] on div at bounding box center [1032, 299] width 233 height 517
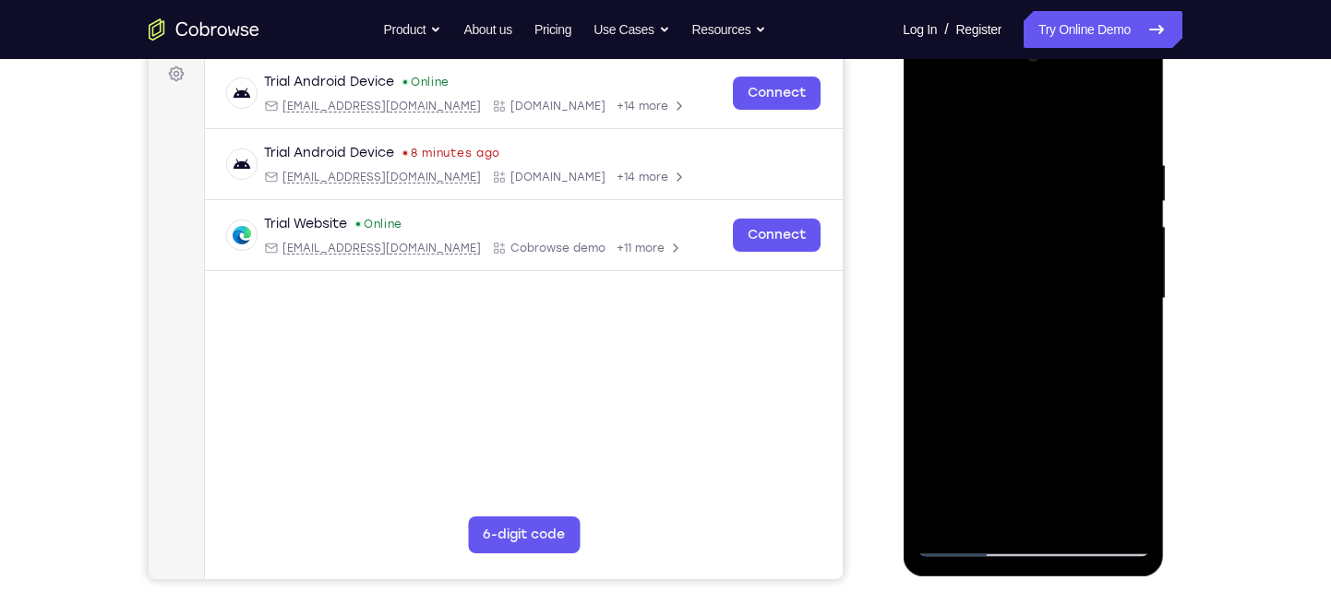
click at [1132, 342] on div at bounding box center [1032, 299] width 233 height 517
click at [1117, 322] on div at bounding box center [1032, 299] width 233 height 517
click at [1126, 119] on div at bounding box center [1032, 299] width 233 height 517
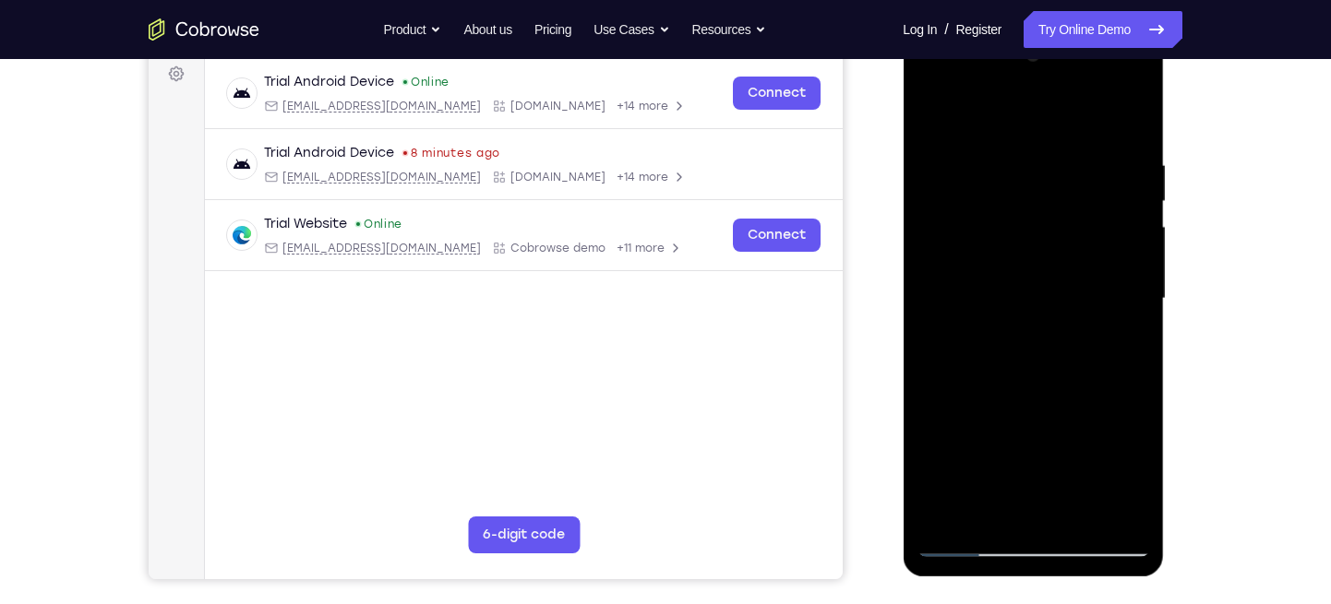
click at [943, 511] on div at bounding box center [1032, 299] width 233 height 517
click at [943, 512] on div at bounding box center [1032, 299] width 233 height 517
drag, startPoint x: 1034, startPoint y: 359, endPoint x: 1020, endPoint y: 109, distance: 250.5
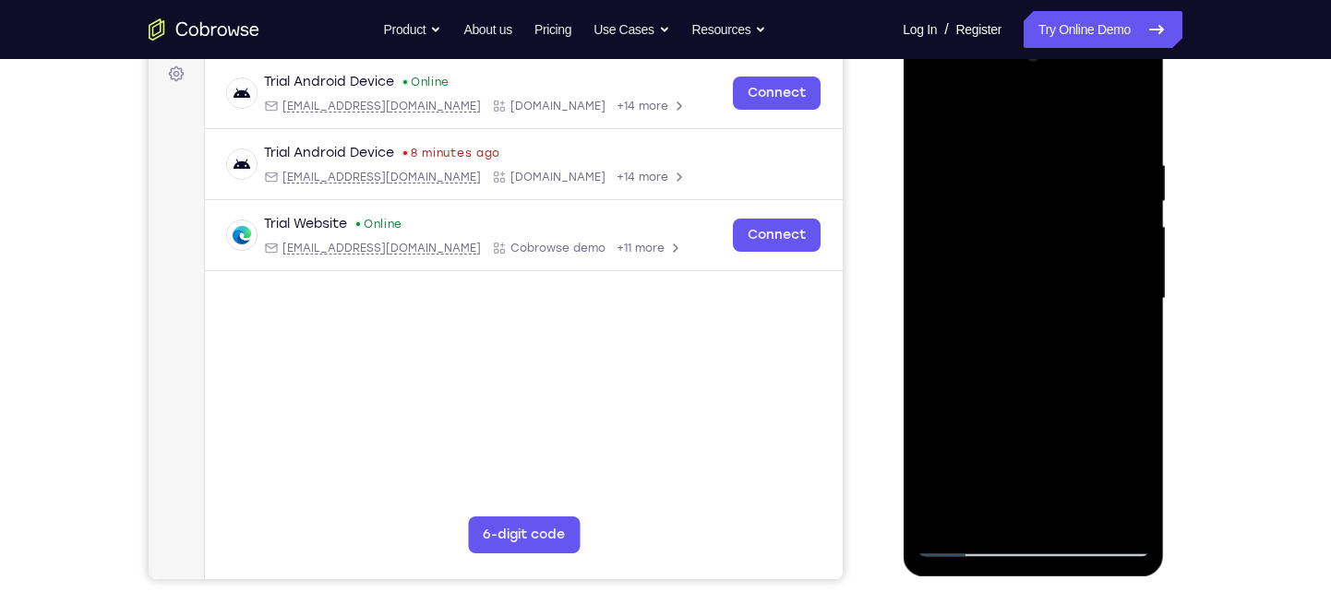
click at [1020, 109] on div at bounding box center [1032, 299] width 233 height 517
drag, startPoint x: 1050, startPoint y: 346, endPoint x: 1048, endPoint y: 167, distance: 179.0
click at [1048, 167] on div at bounding box center [1032, 299] width 233 height 517
drag, startPoint x: 1062, startPoint y: 351, endPoint x: 1021, endPoint y: 193, distance: 162.9
click at [1021, 193] on div at bounding box center [1032, 299] width 233 height 517
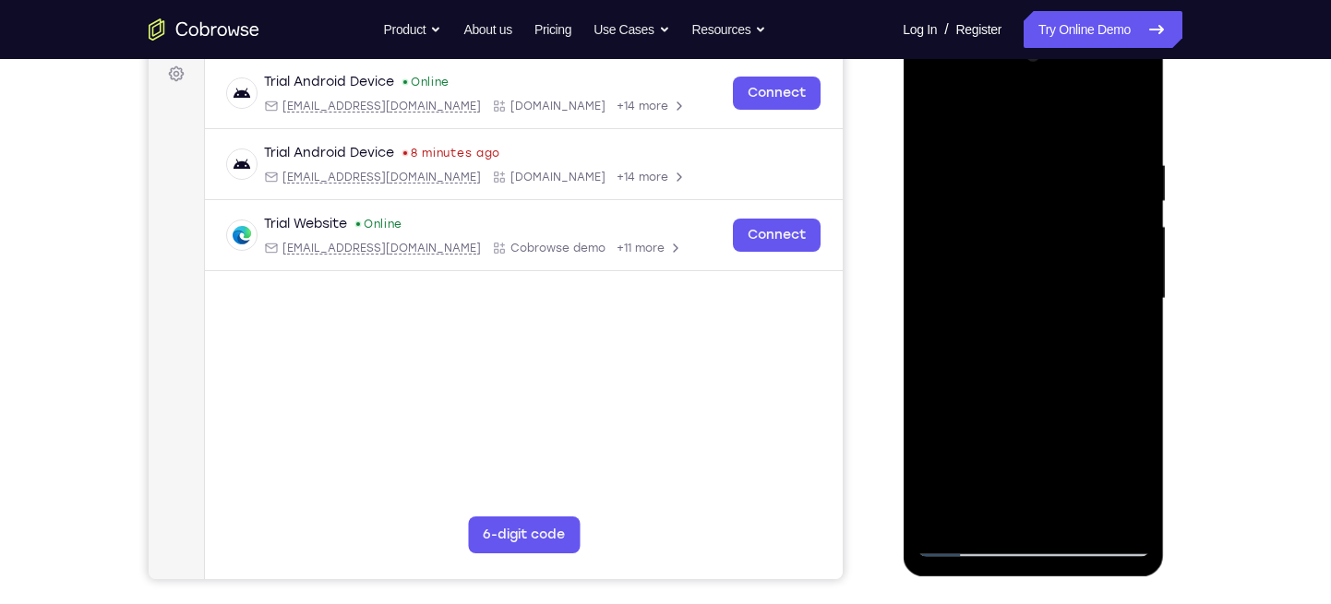
click at [1135, 201] on div at bounding box center [1032, 299] width 233 height 517
drag, startPoint x: 1081, startPoint y: 397, endPoint x: 1057, endPoint y: 221, distance: 177.0
click at [1057, 221] on div at bounding box center [1032, 299] width 233 height 517
drag, startPoint x: 1033, startPoint y: 429, endPoint x: 1023, endPoint y: 229, distance: 200.5
click at [1023, 229] on div at bounding box center [1032, 299] width 233 height 517
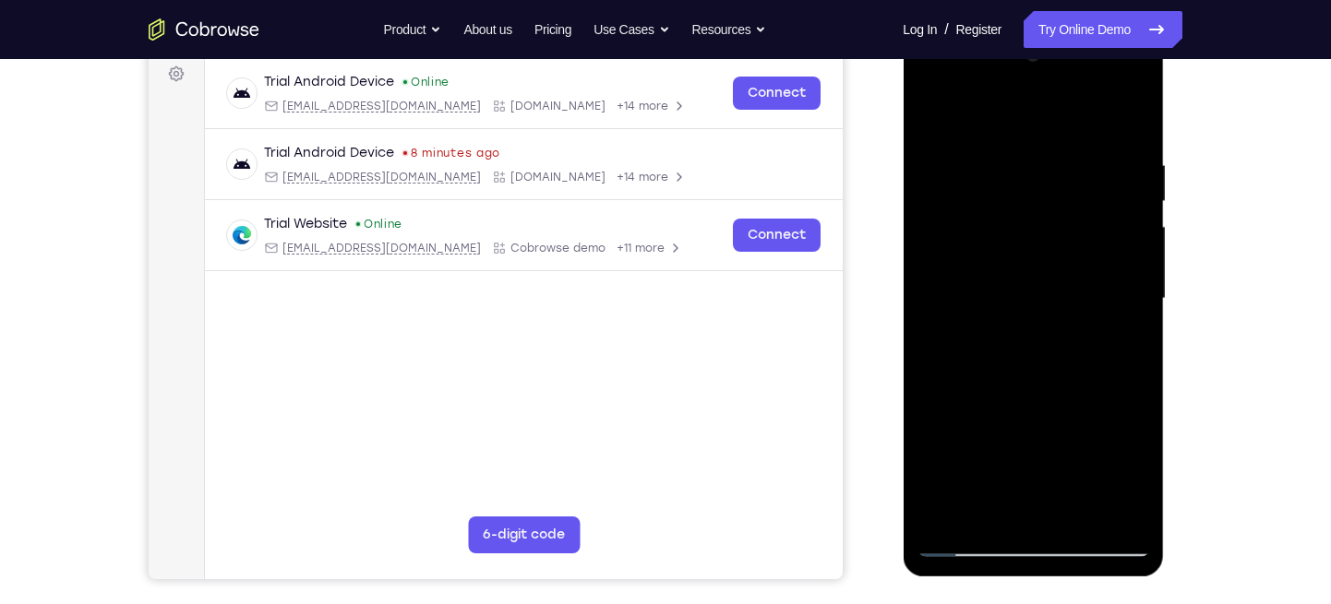
drag, startPoint x: 1053, startPoint y: 229, endPoint x: 1058, endPoint y: 338, distance: 109.0
click at [1058, 338] on div at bounding box center [1032, 299] width 233 height 517
drag, startPoint x: 1068, startPoint y: 349, endPoint x: 1059, endPoint y: 161, distance: 188.4
click at [1059, 161] on div at bounding box center [1032, 299] width 233 height 517
drag, startPoint x: 1089, startPoint y: 349, endPoint x: 1069, endPoint y: 117, distance: 232.4
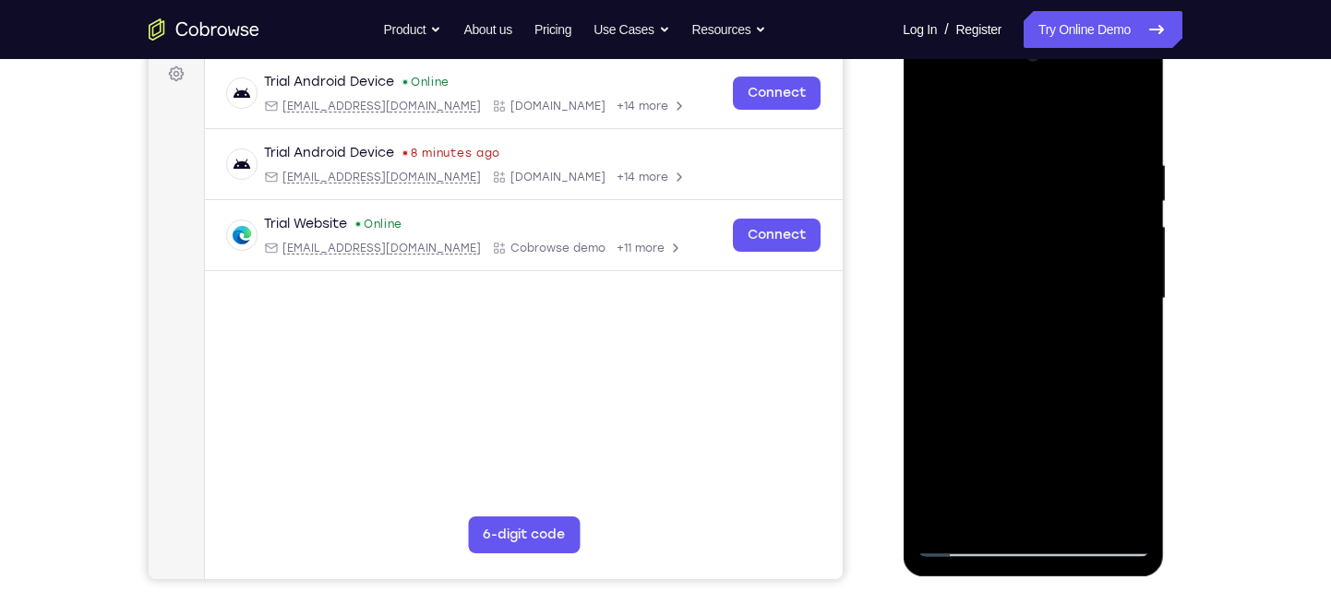
click at [1069, 117] on div at bounding box center [1032, 299] width 233 height 517
drag, startPoint x: 1061, startPoint y: 326, endPoint x: 1056, endPoint y: 71, distance: 254.7
click at [1056, 71] on div at bounding box center [1032, 299] width 233 height 517
click at [1079, 517] on div at bounding box center [1032, 299] width 233 height 517
drag, startPoint x: 1038, startPoint y: 354, endPoint x: 1035, endPoint y: 134, distance: 220.6
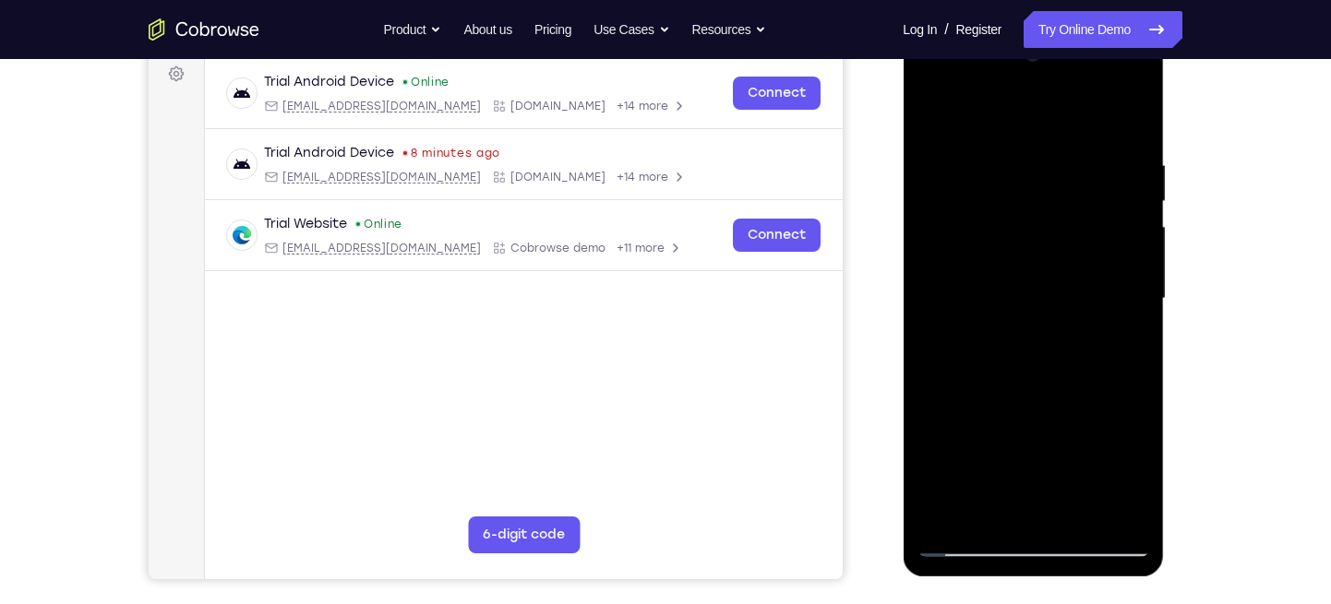
click at [1035, 134] on div at bounding box center [1032, 299] width 233 height 517
drag, startPoint x: 1071, startPoint y: 413, endPoint x: 1060, endPoint y: 237, distance: 176.6
click at [1060, 237] on div at bounding box center [1032, 299] width 233 height 517
click at [965, 536] on div at bounding box center [1032, 299] width 233 height 517
click at [965, 538] on div at bounding box center [1032, 299] width 233 height 517
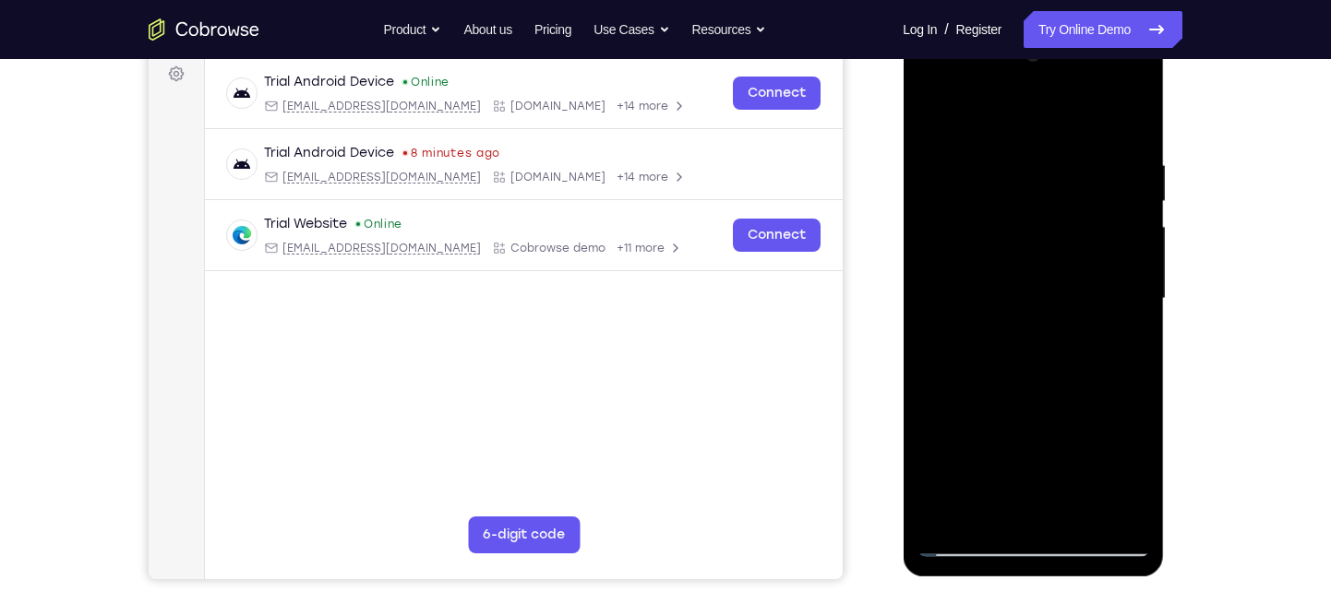
click at [932, 106] on div at bounding box center [1032, 299] width 233 height 517
drag, startPoint x: 1045, startPoint y: 349, endPoint x: 979, endPoint y: 136, distance: 223.0
click at [979, 136] on div at bounding box center [1032, 299] width 233 height 517
drag, startPoint x: 1027, startPoint y: 350, endPoint x: 1027, endPoint y: 72, distance: 277.7
click at [1027, 72] on div at bounding box center [1032, 299] width 233 height 517
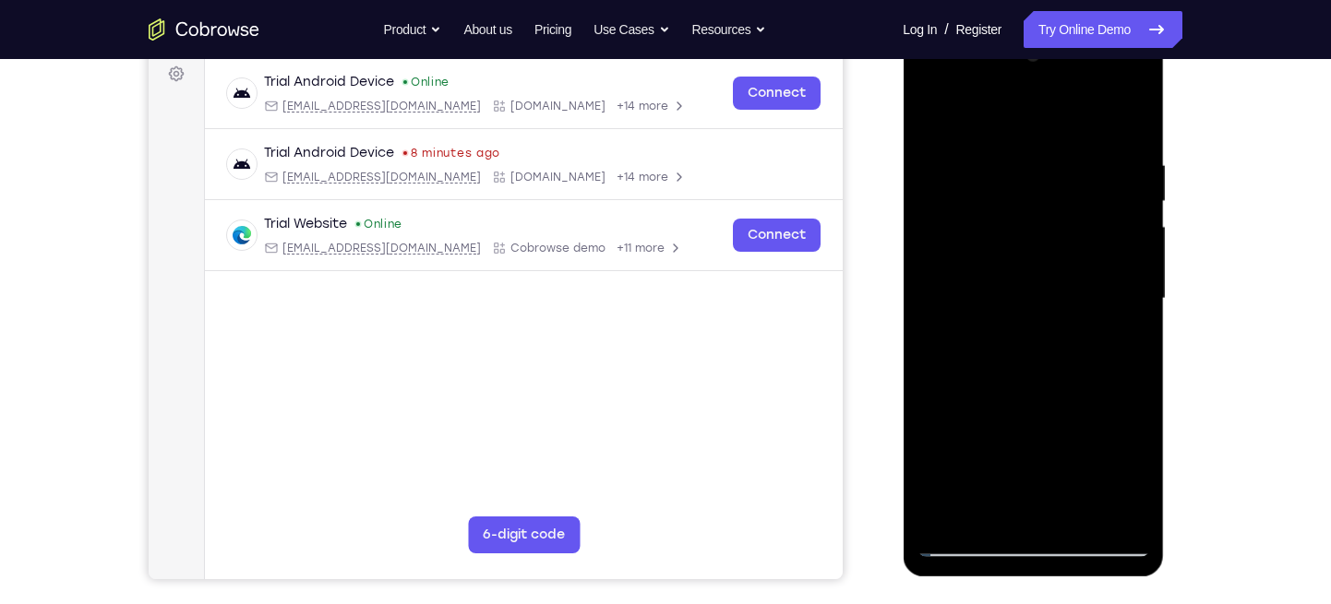
drag, startPoint x: 1053, startPoint y: 461, endPoint x: 1024, endPoint y: 204, distance: 259.0
click at [1024, 204] on div at bounding box center [1032, 299] width 233 height 517
drag, startPoint x: 1060, startPoint y: 362, endPoint x: 1053, endPoint y: 167, distance: 194.8
click at [1053, 167] on div at bounding box center [1032, 299] width 233 height 517
click at [985, 347] on div at bounding box center [1032, 299] width 233 height 517
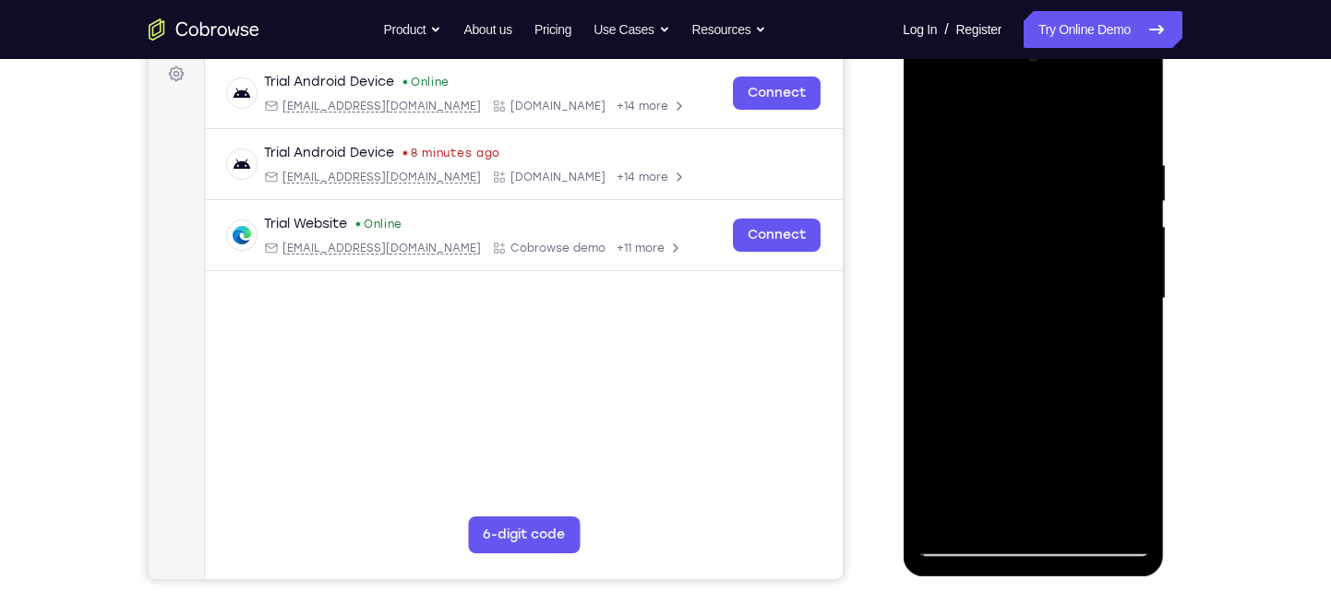
click at [933, 113] on div at bounding box center [1032, 299] width 233 height 517
drag, startPoint x: 1042, startPoint y: 381, endPoint x: 1036, endPoint y: 176, distance: 204.9
click at [1036, 176] on div at bounding box center [1032, 299] width 233 height 517
drag, startPoint x: 1099, startPoint y: 380, endPoint x: 1114, endPoint y: 51, distance: 329.7
click at [1114, 51] on div at bounding box center [1032, 299] width 233 height 517
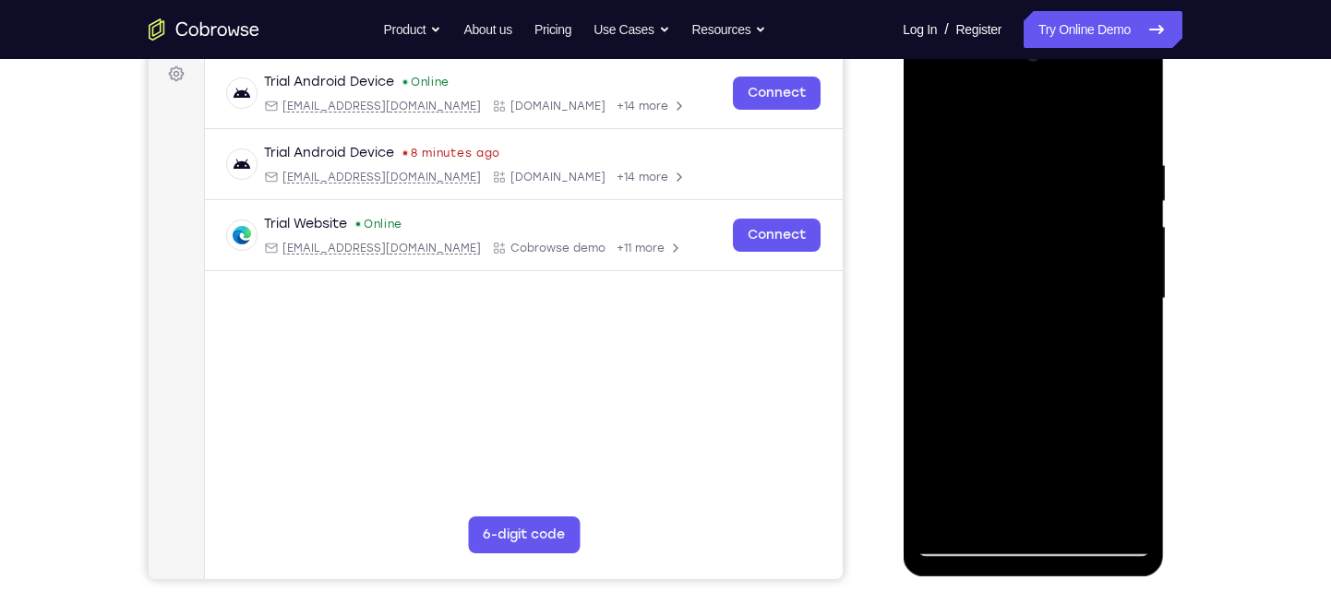
drag, startPoint x: 1053, startPoint y: 355, endPoint x: 1015, endPoint y: 175, distance: 183.9
click at [1015, 175] on div at bounding box center [1032, 299] width 233 height 517
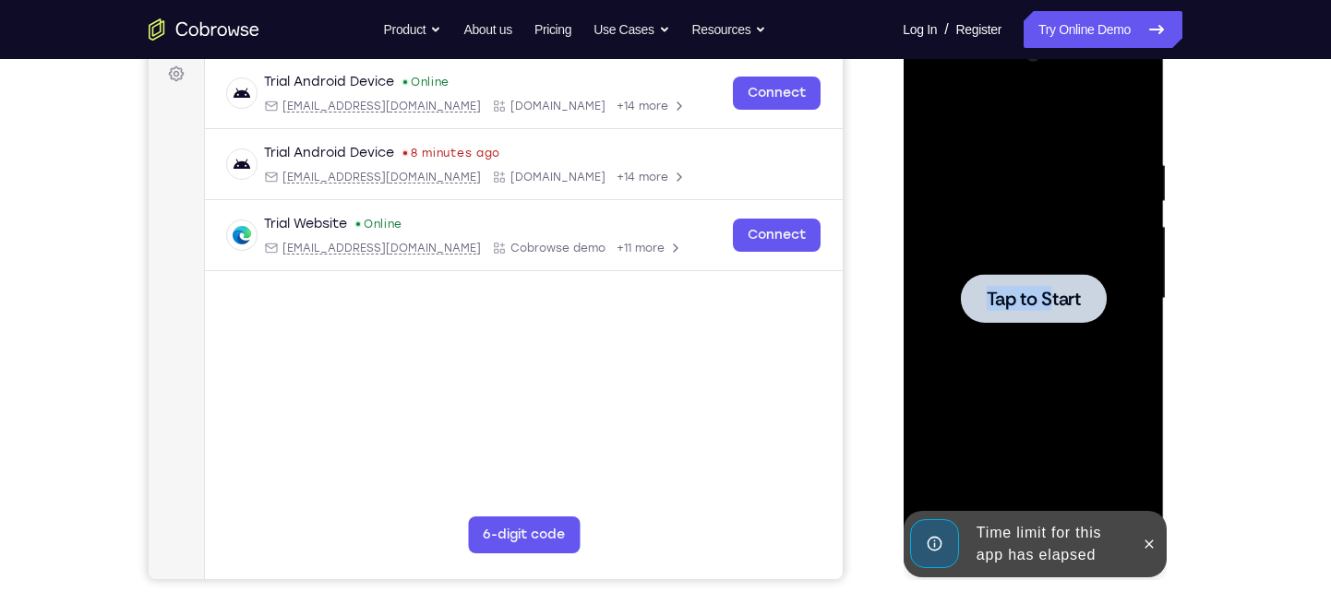
click at [1043, 283] on div "Tap to Start" at bounding box center [1032, 299] width 233 height 517
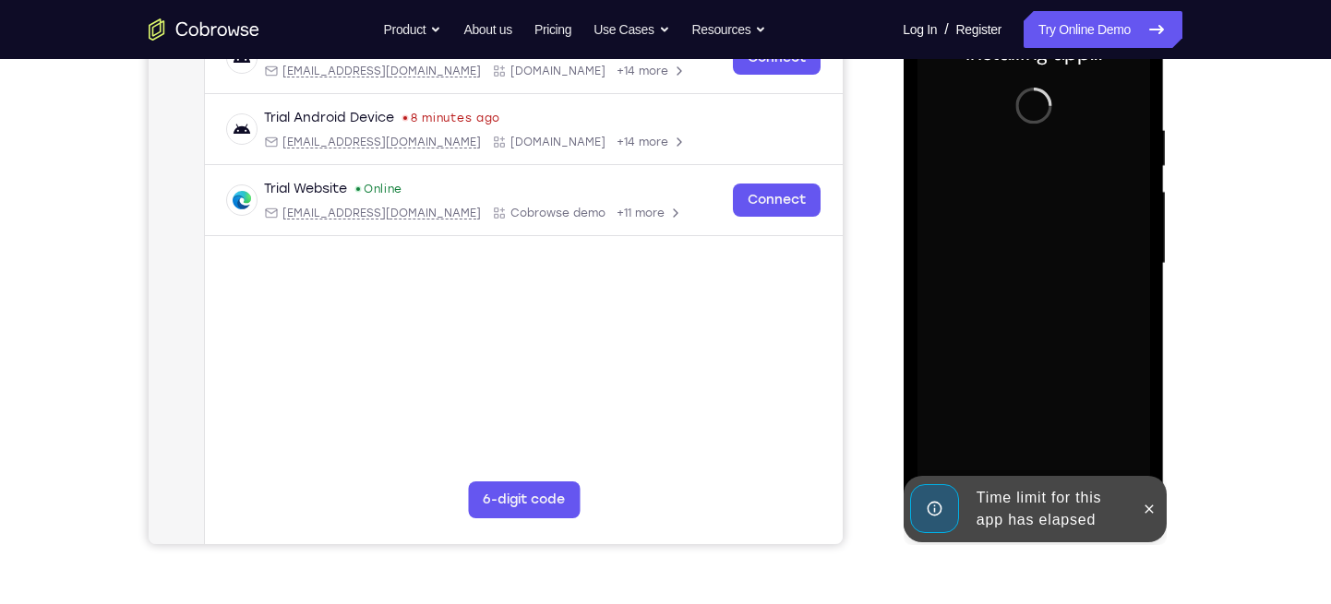
scroll to position [301, 0]
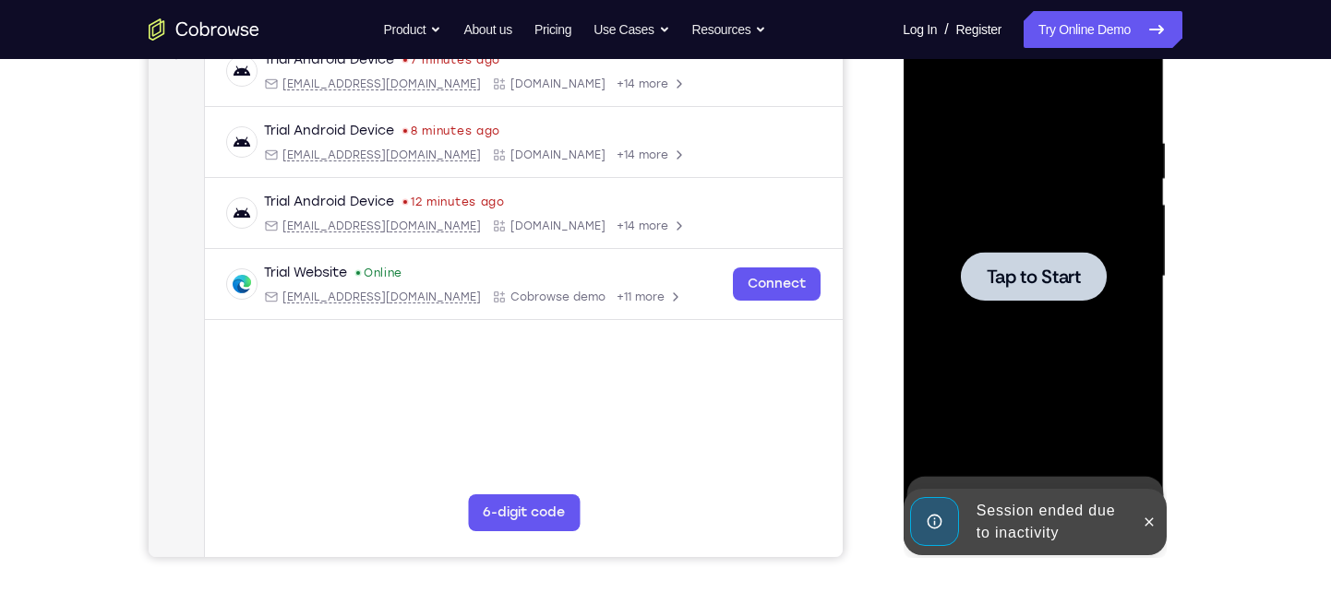
click at [1045, 294] on div at bounding box center [1033, 276] width 146 height 49
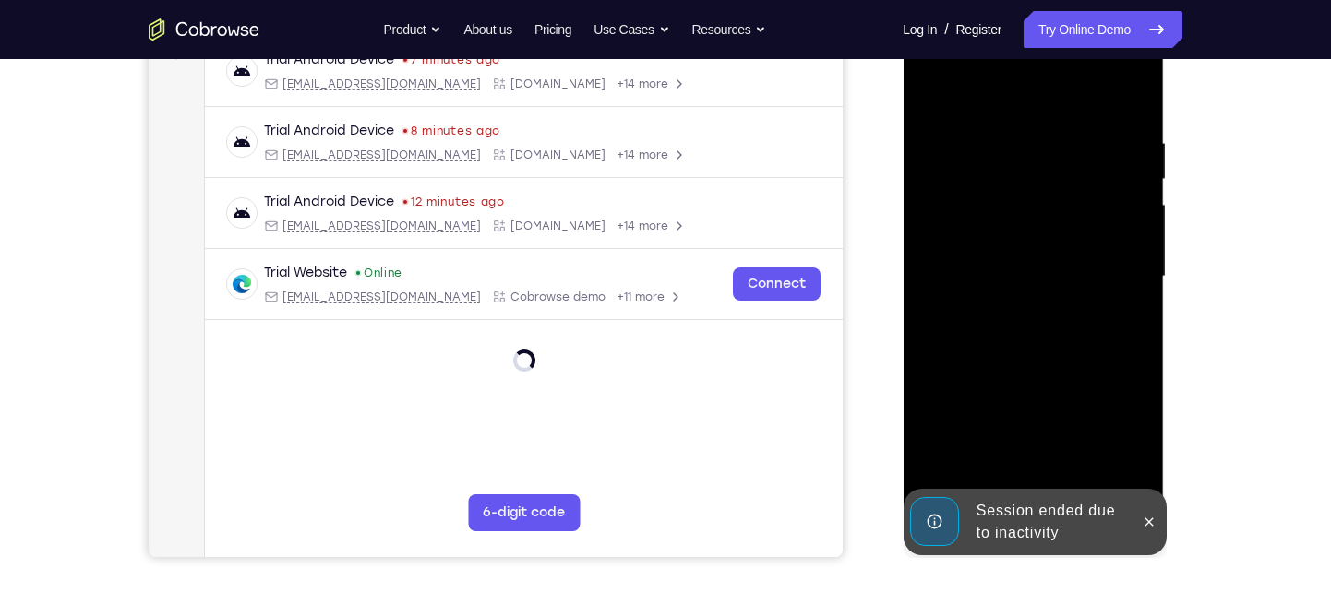
click at [1145, 526] on icon at bounding box center [1148, 522] width 15 height 15
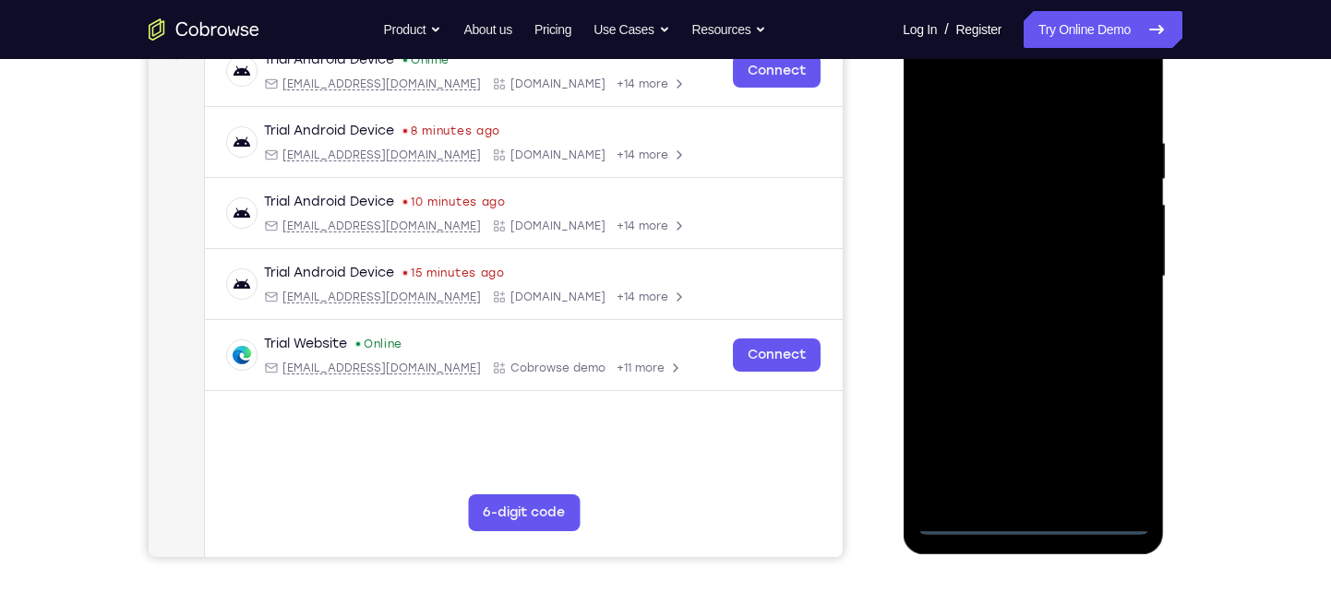
click at [1025, 519] on div at bounding box center [1032, 276] width 233 height 517
click at [1105, 421] on div at bounding box center [1032, 276] width 233 height 517
click at [1111, 451] on div at bounding box center [1032, 276] width 233 height 517
click at [986, 86] on div at bounding box center [1032, 276] width 233 height 517
click at [1101, 275] on div at bounding box center [1032, 276] width 233 height 517
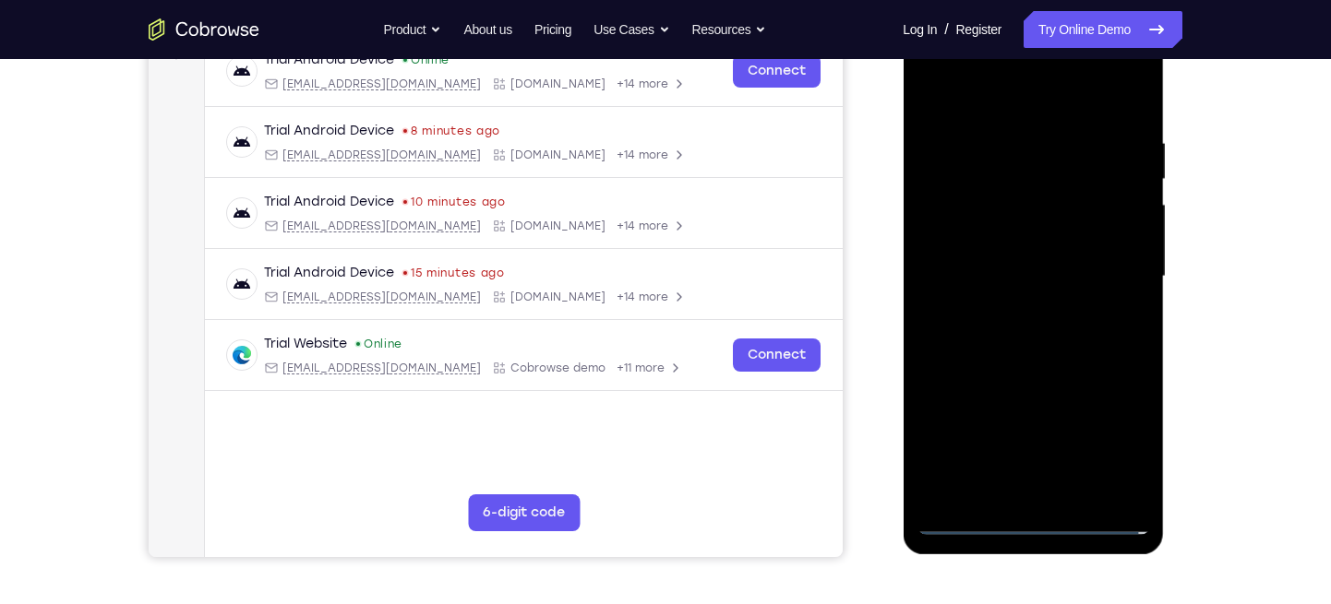
click at [1007, 306] on div at bounding box center [1032, 276] width 233 height 517
click at [1033, 252] on div at bounding box center [1032, 276] width 233 height 517
click at [998, 241] on div at bounding box center [1032, 276] width 233 height 517
click at [982, 280] on div at bounding box center [1032, 276] width 233 height 517
click at [1030, 364] on div at bounding box center [1032, 276] width 233 height 517
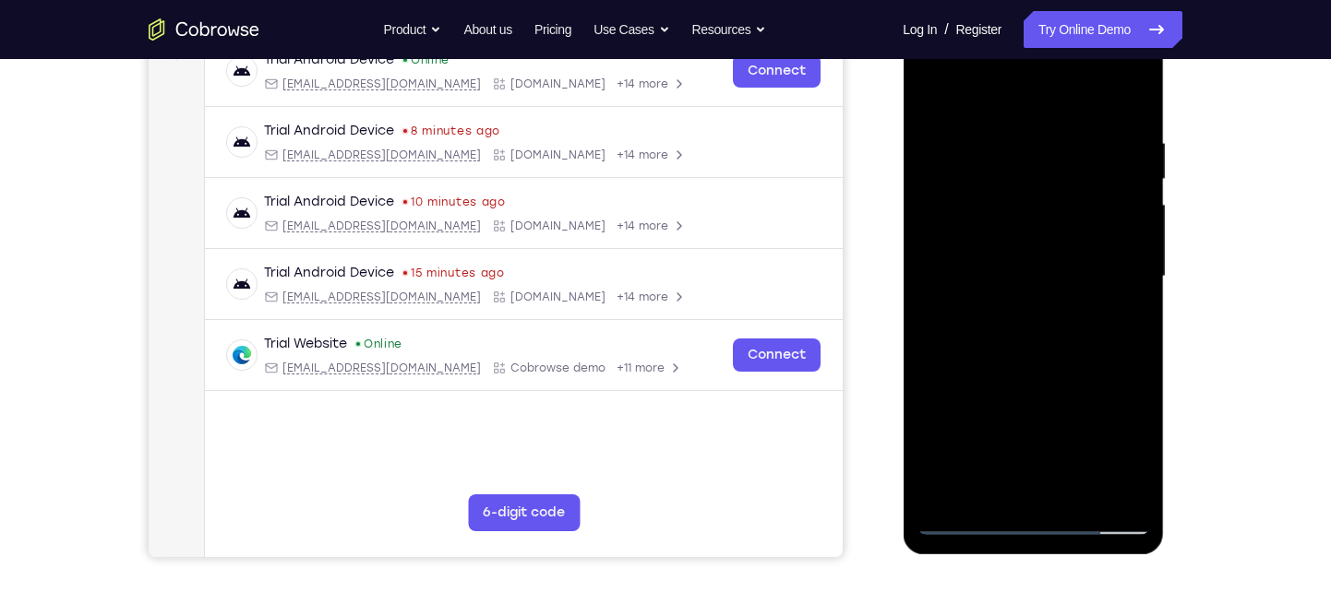
click at [1072, 492] on div at bounding box center [1032, 276] width 233 height 517
click at [1052, 376] on div at bounding box center [1032, 276] width 233 height 517
click at [1025, 299] on div at bounding box center [1032, 276] width 233 height 517
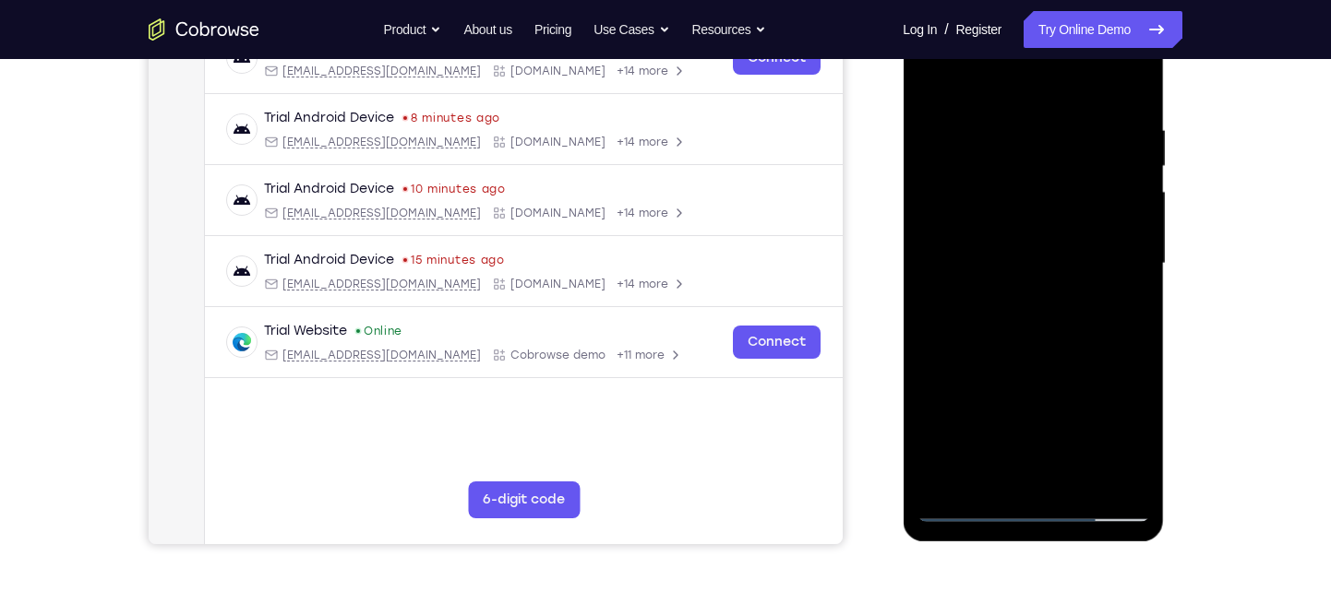
scroll to position [315, 0]
drag, startPoint x: 1107, startPoint y: 221, endPoint x: 1108, endPoint y: 284, distance: 63.7
click at [1108, 284] on div at bounding box center [1032, 263] width 233 height 517
click at [1018, 203] on div at bounding box center [1032, 263] width 233 height 517
click at [1086, 434] on div at bounding box center [1032, 263] width 233 height 517
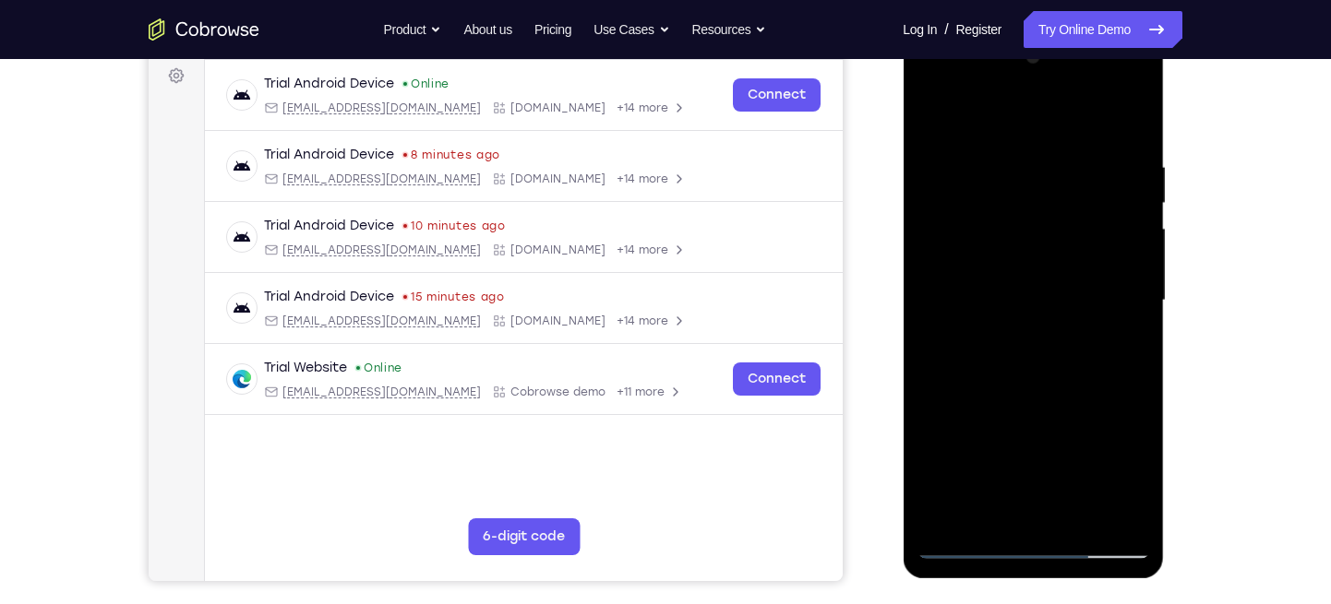
scroll to position [275, 0]
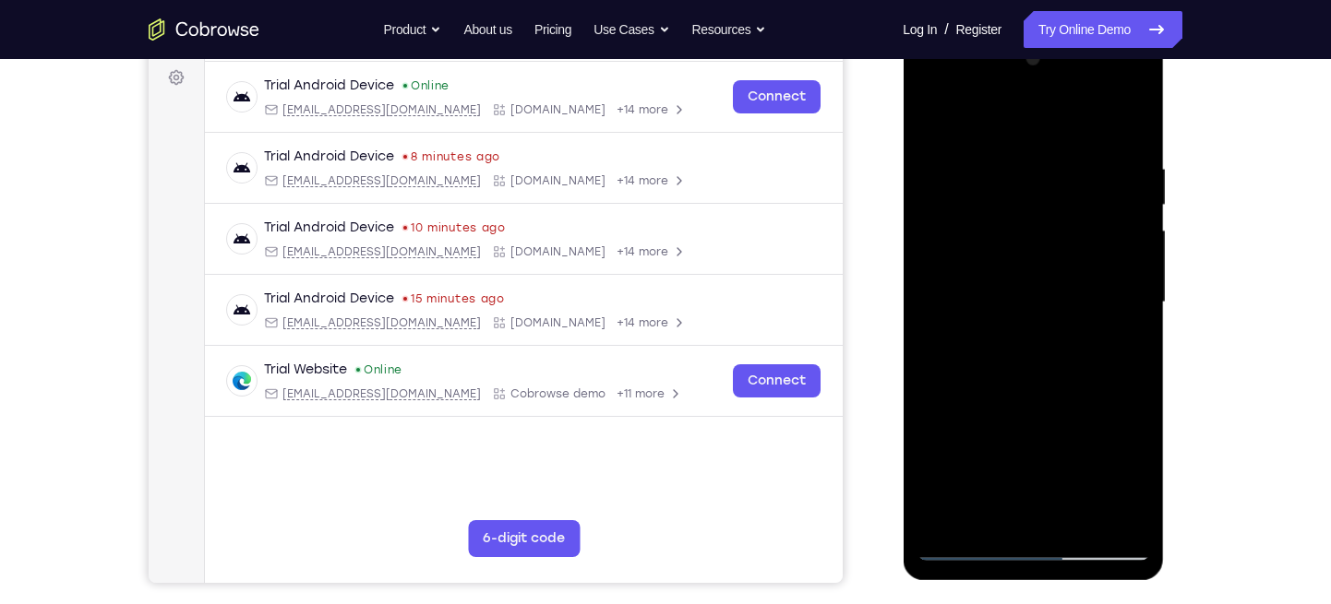
click at [1043, 286] on div at bounding box center [1032, 302] width 233 height 517
click at [1058, 305] on div at bounding box center [1032, 302] width 233 height 517
click at [1108, 538] on div at bounding box center [1032, 302] width 233 height 517
click at [1110, 538] on div at bounding box center [1032, 302] width 233 height 517
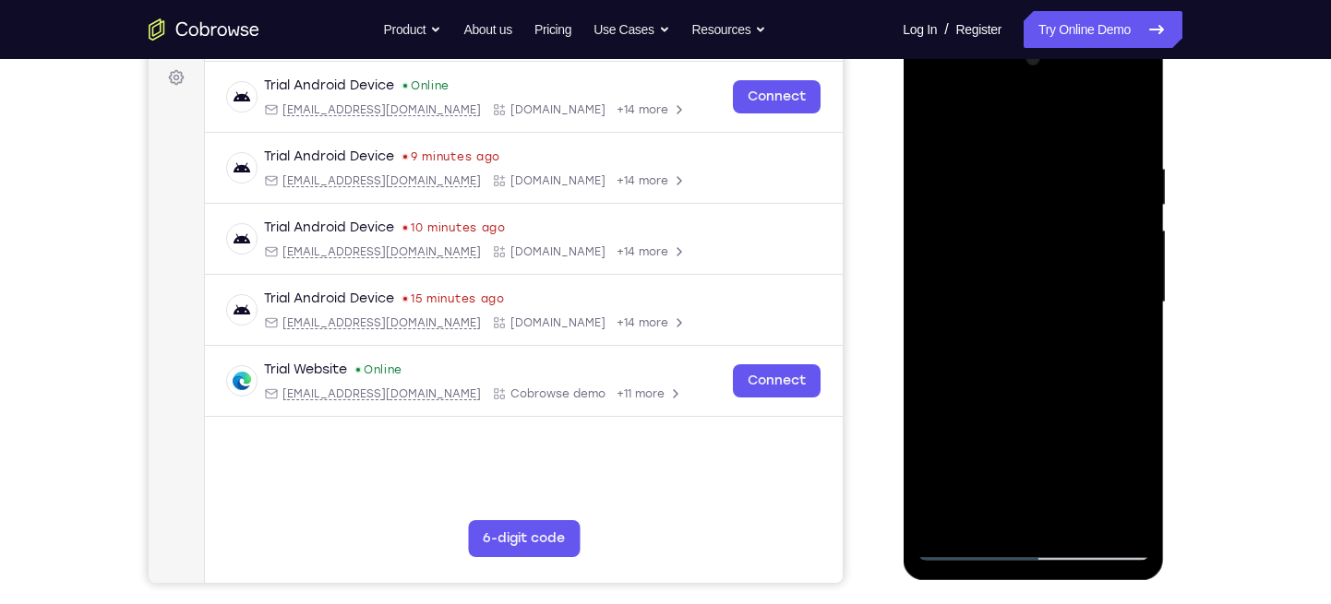
click at [1131, 113] on div at bounding box center [1032, 302] width 233 height 517
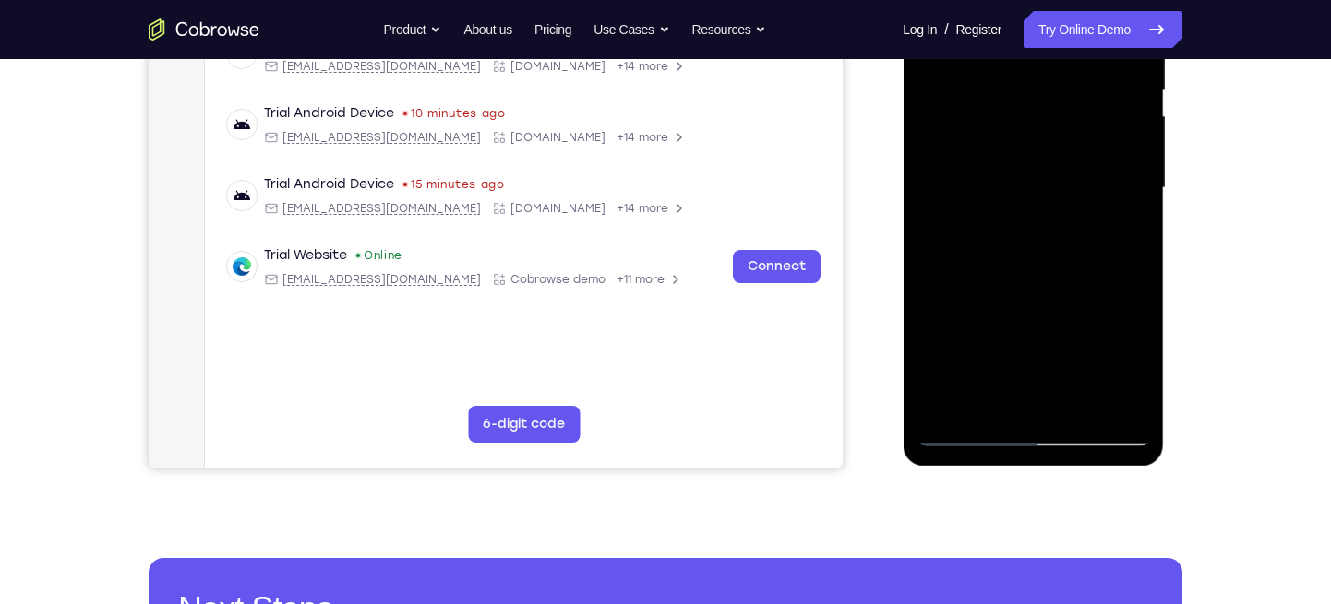
scroll to position [390, 0]
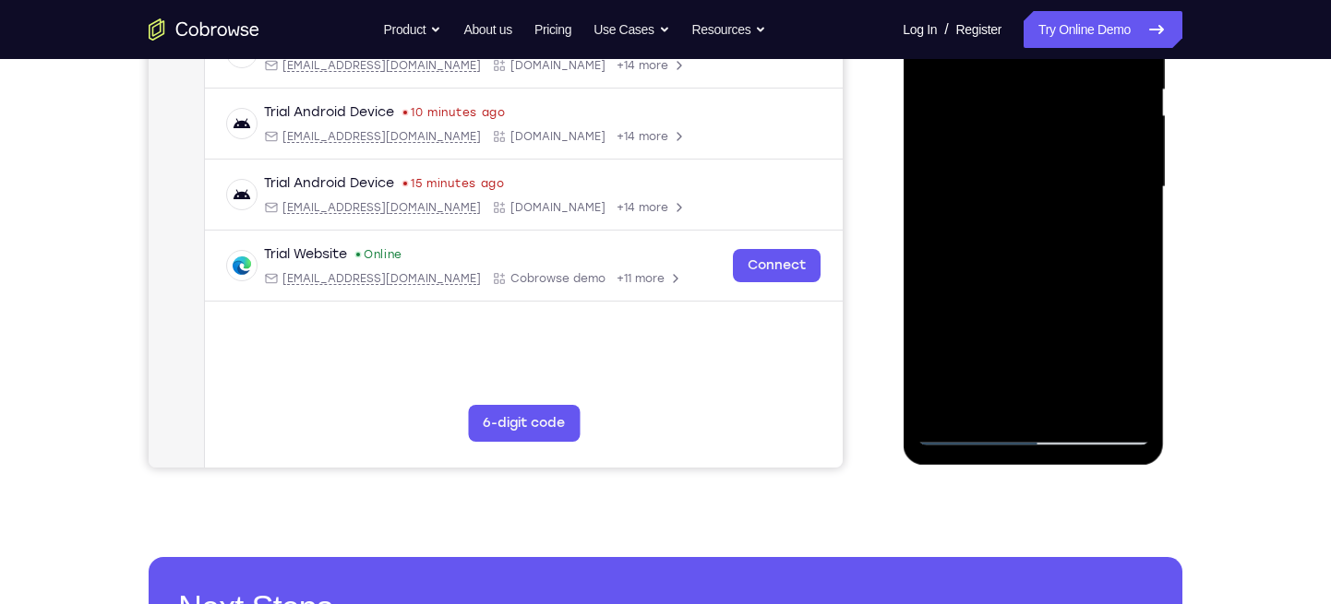
click at [1007, 328] on div at bounding box center [1032, 187] width 233 height 517
click at [1079, 356] on div at bounding box center [1032, 187] width 233 height 517
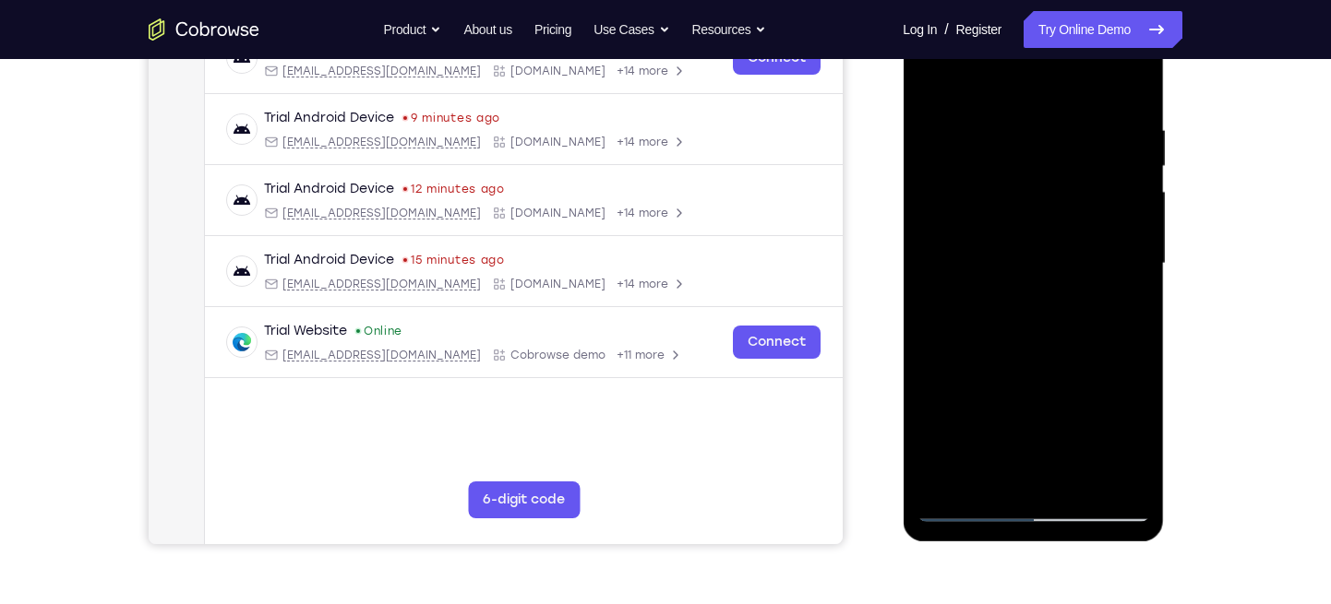
scroll to position [293, 0]
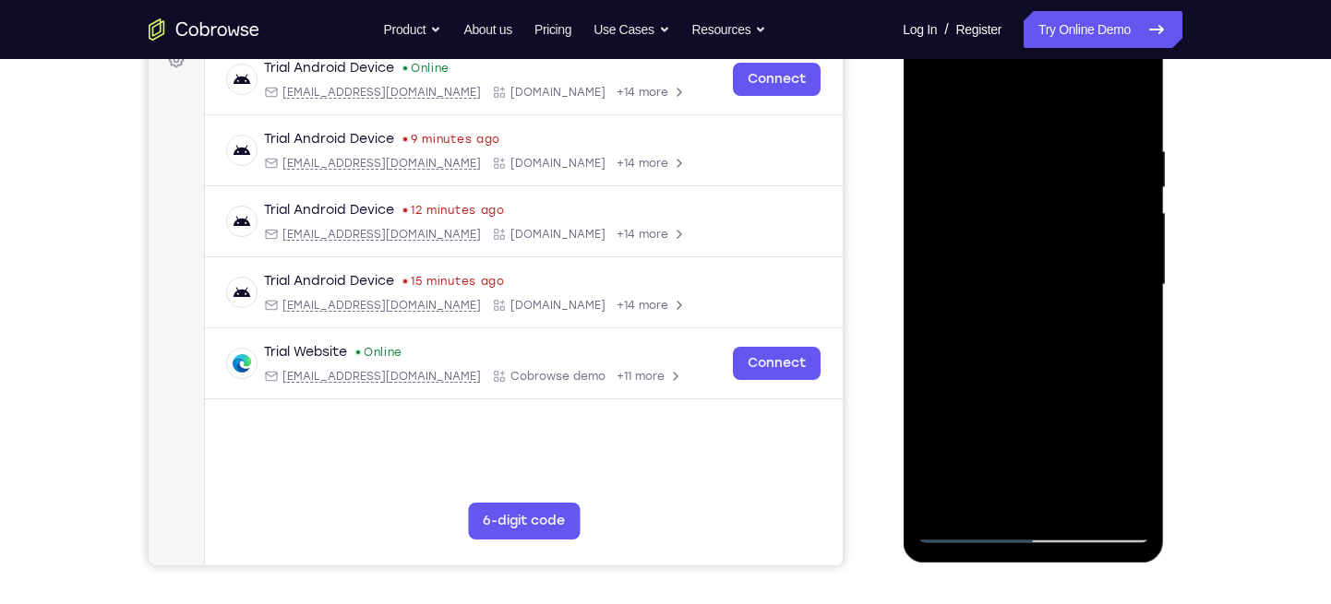
click at [1088, 461] on div at bounding box center [1032, 285] width 233 height 517
click at [1030, 277] on div at bounding box center [1032, 285] width 233 height 517
click at [1111, 479] on div at bounding box center [1032, 285] width 233 height 517
click at [1108, 532] on div at bounding box center [1032, 285] width 233 height 517
click at [1128, 95] on div at bounding box center [1032, 285] width 233 height 517
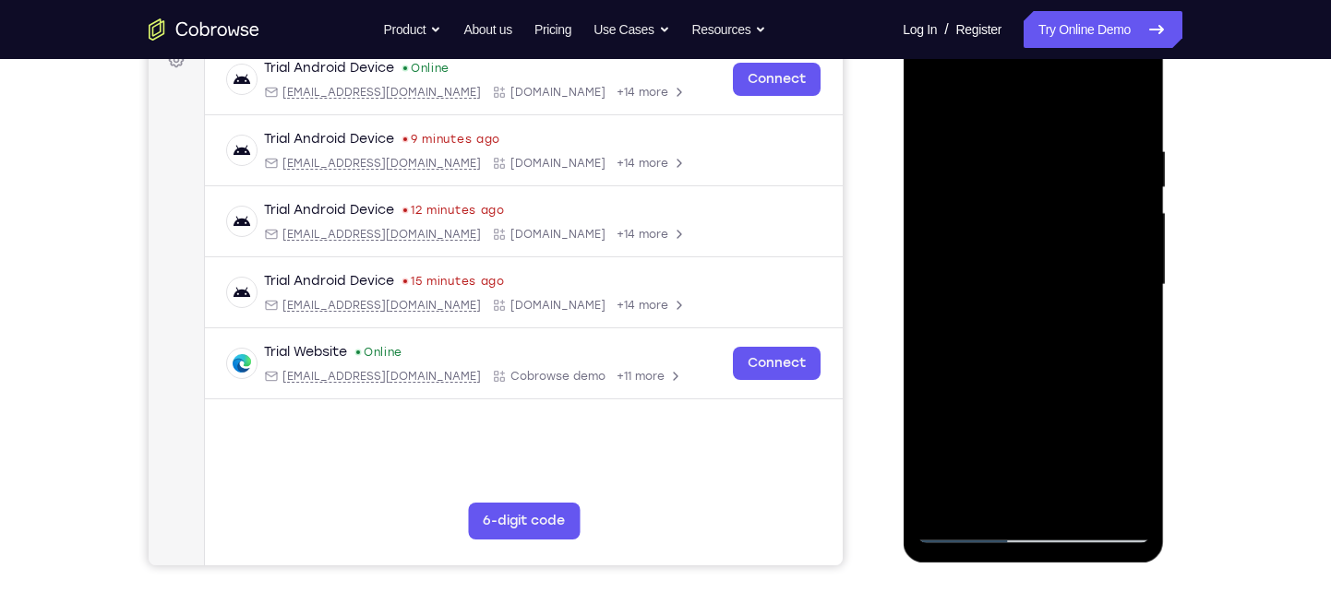
click at [933, 96] on div at bounding box center [1032, 285] width 233 height 517
drag, startPoint x: 1033, startPoint y: 338, endPoint x: 1052, endPoint y: 26, distance: 312.4
click at [1052, 27] on div at bounding box center [1032, 285] width 233 height 517
drag, startPoint x: 1062, startPoint y: 316, endPoint x: 1086, endPoint y: 95, distance: 221.8
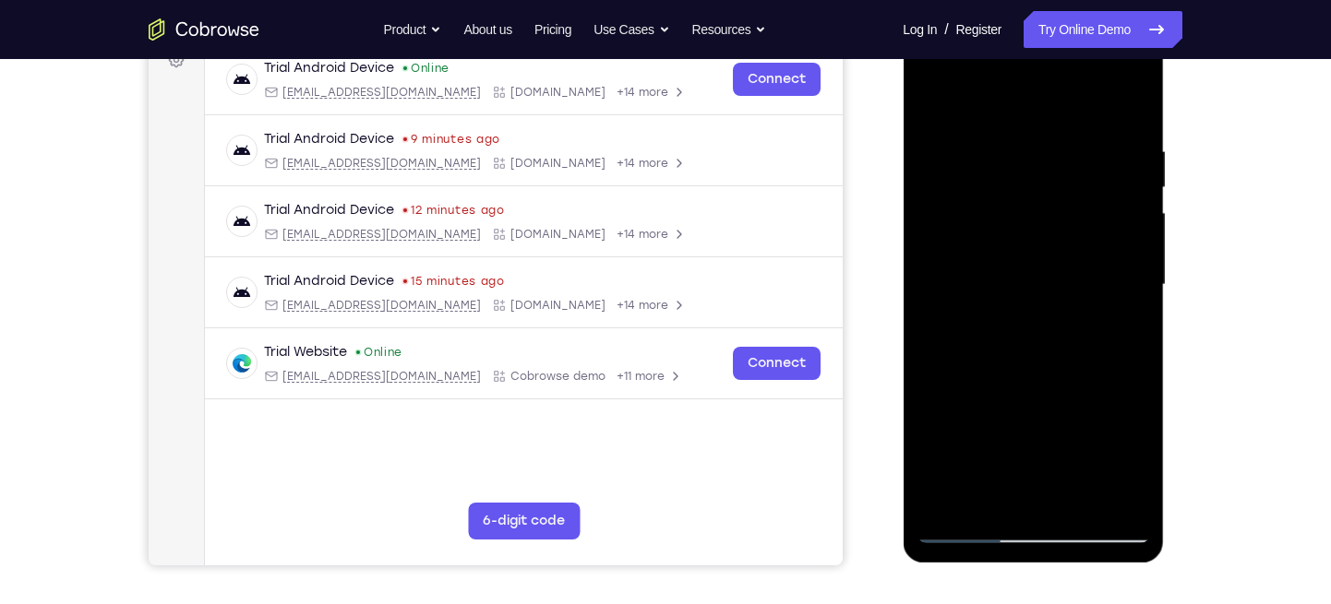
click at [1086, 95] on div at bounding box center [1032, 285] width 233 height 517
drag, startPoint x: 1054, startPoint y: 328, endPoint x: 1058, endPoint y: 153, distance: 175.4
click at [1058, 153] on div at bounding box center [1032, 285] width 233 height 517
drag, startPoint x: 1045, startPoint y: 350, endPoint x: 1069, endPoint y: 73, distance: 277.9
click at [1069, 73] on div at bounding box center [1032, 285] width 233 height 517
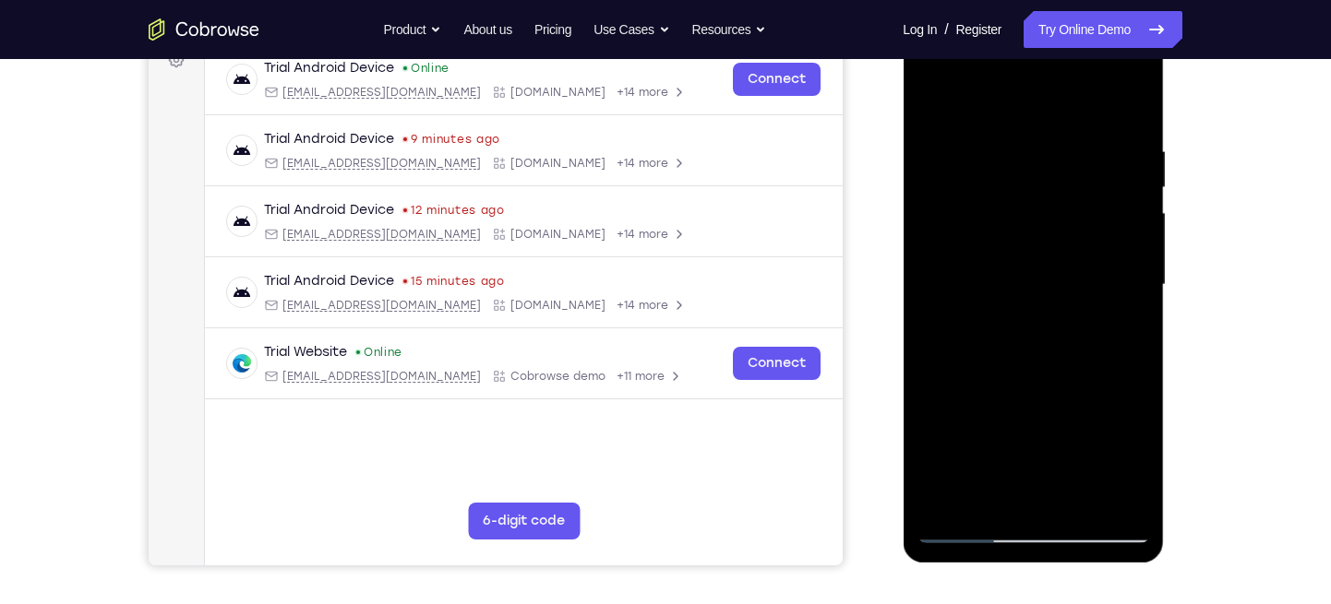
drag, startPoint x: 1026, startPoint y: 341, endPoint x: 1040, endPoint y: 164, distance: 177.7
click at [1040, 164] on div at bounding box center [1032, 285] width 233 height 517
drag, startPoint x: 1054, startPoint y: 352, endPoint x: 1026, endPoint y: 90, distance: 263.5
click at [1026, 90] on div at bounding box center [1032, 285] width 233 height 517
drag, startPoint x: 1034, startPoint y: 306, endPoint x: 1080, endPoint y: 15, distance: 295.1
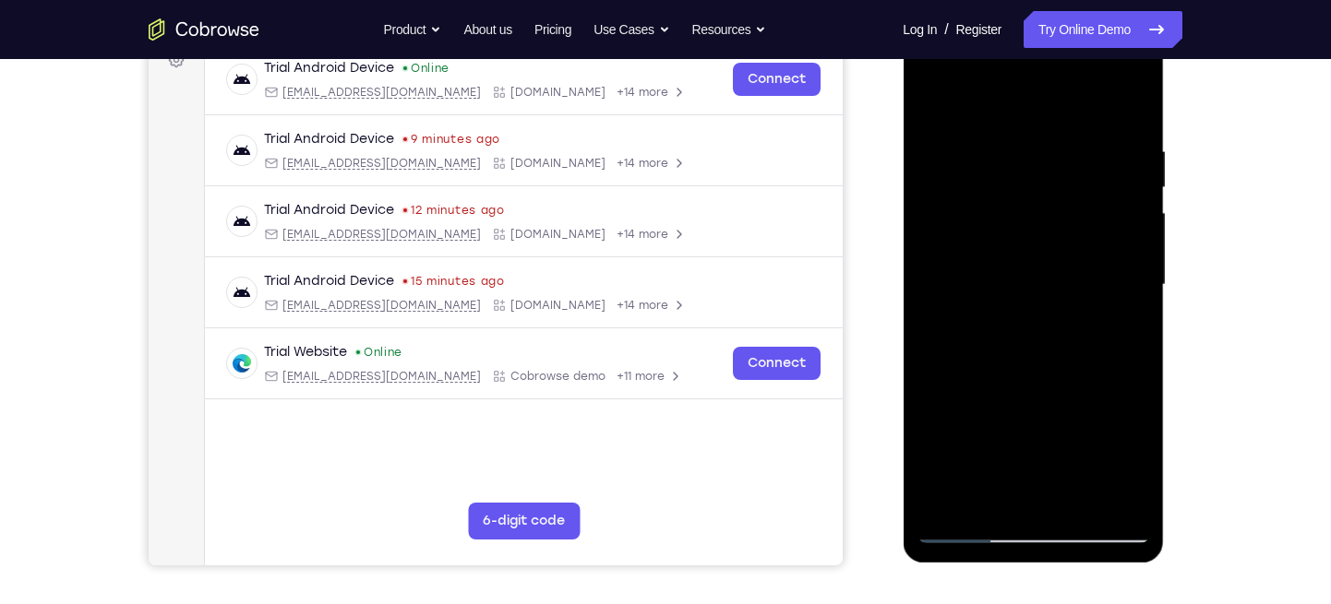
click at [1080, 15] on div at bounding box center [1032, 288] width 261 height 550
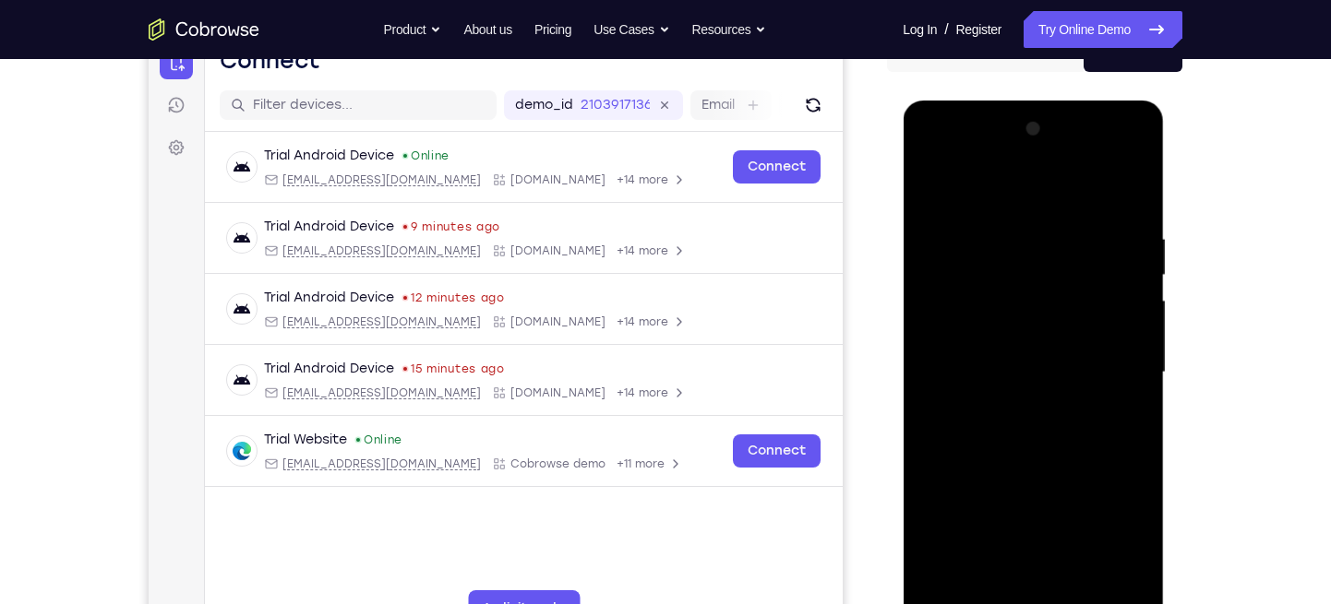
scroll to position [203, 0]
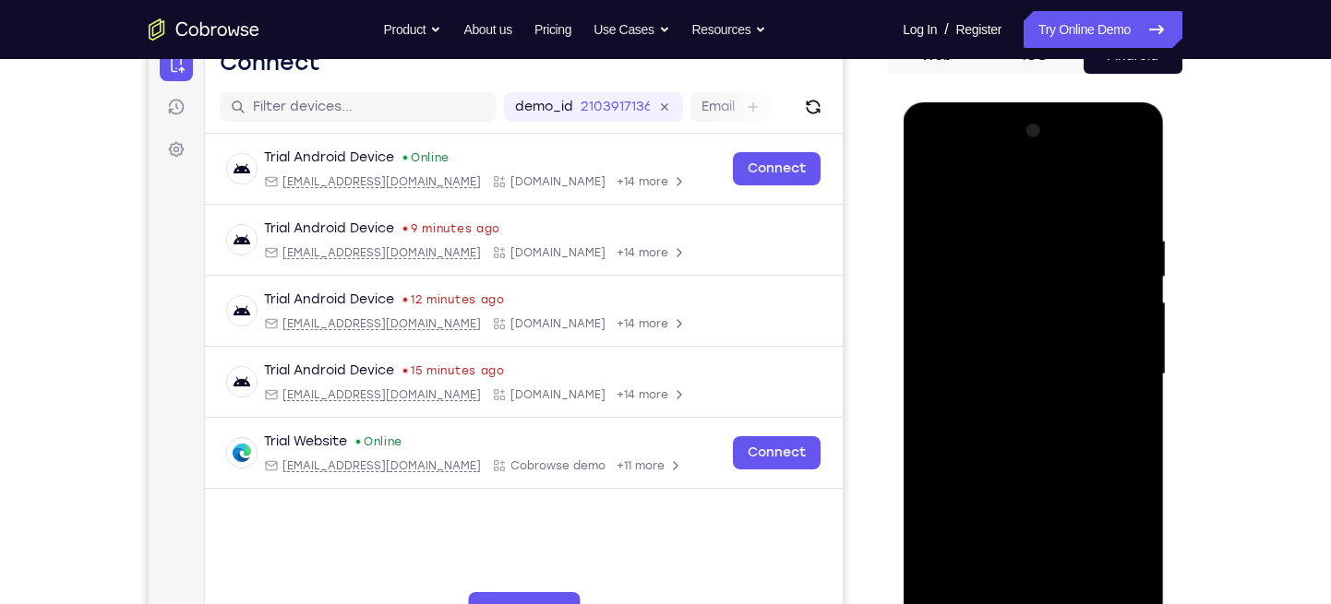
drag, startPoint x: 1049, startPoint y: 340, endPoint x: 1033, endPoint y: 100, distance: 240.4
click at [1033, 102] on html "Online web based iOS Simulators and Android Emulators. Run iPhone, iPad, Mobile…" at bounding box center [1033, 379] width 263 height 554
drag, startPoint x: 1049, startPoint y: 367, endPoint x: 1036, endPoint y: 101, distance: 267.0
click at [1036, 102] on html "Online web based iOS Simulators and Android Emulators. Run iPhone, iPad, Mobile…" at bounding box center [1033, 379] width 263 height 554
drag, startPoint x: 1021, startPoint y: 406, endPoint x: 1042, endPoint y: 198, distance: 208.6
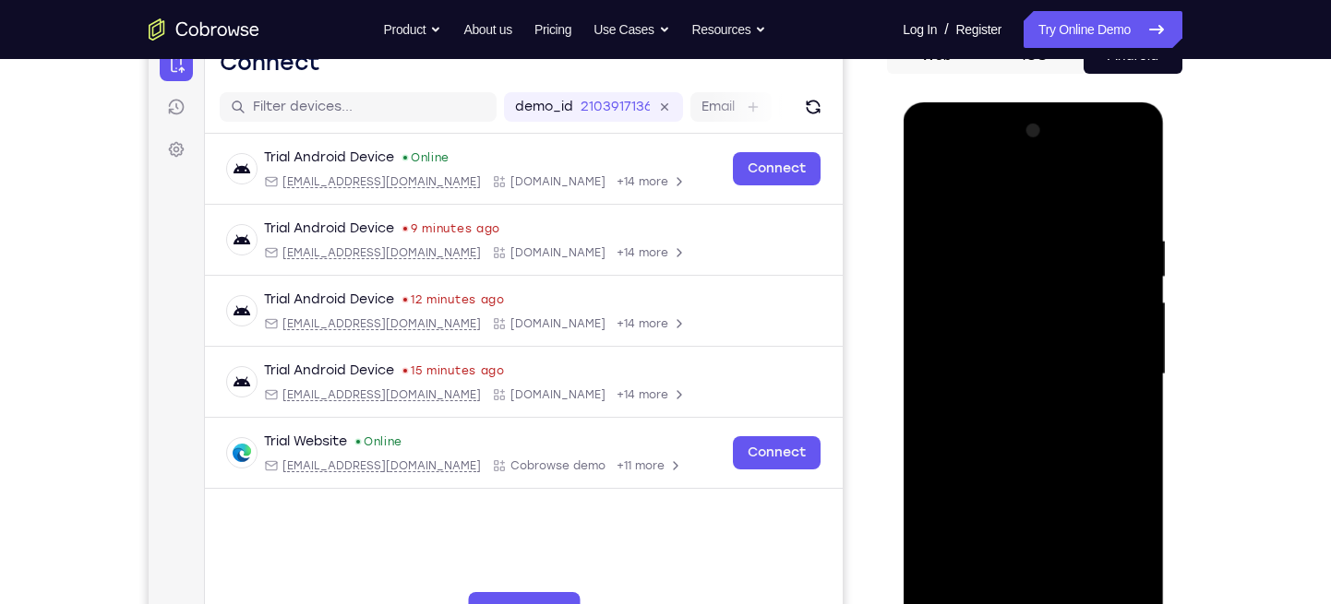
click at [1042, 198] on div at bounding box center [1032, 374] width 233 height 517
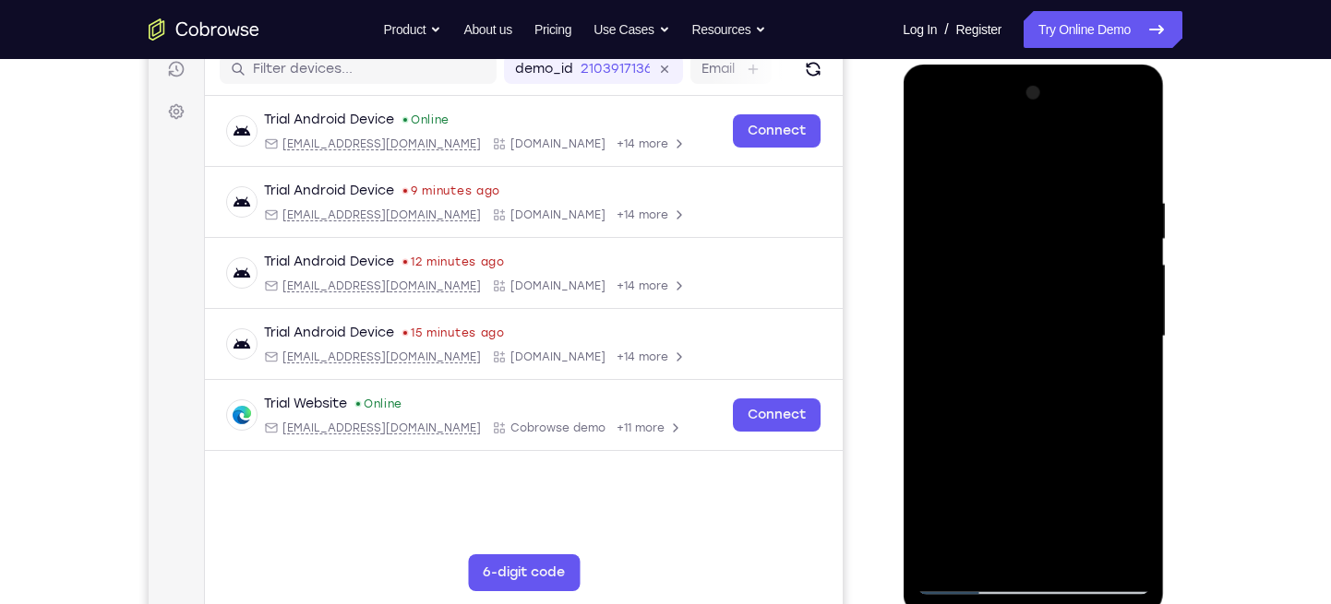
scroll to position [242, 0]
drag, startPoint x: 1049, startPoint y: 333, endPoint x: 1098, endPoint y: 76, distance: 262.0
click at [1098, 76] on div at bounding box center [1032, 339] width 261 height 550
drag, startPoint x: 1045, startPoint y: 401, endPoint x: 1053, endPoint y: 134, distance: 267.7
click at [1053, 134] on div at bounding box center [1032, 336] width 233 height 517
